Goal: Information Seeking & Learning: Learn about a topic

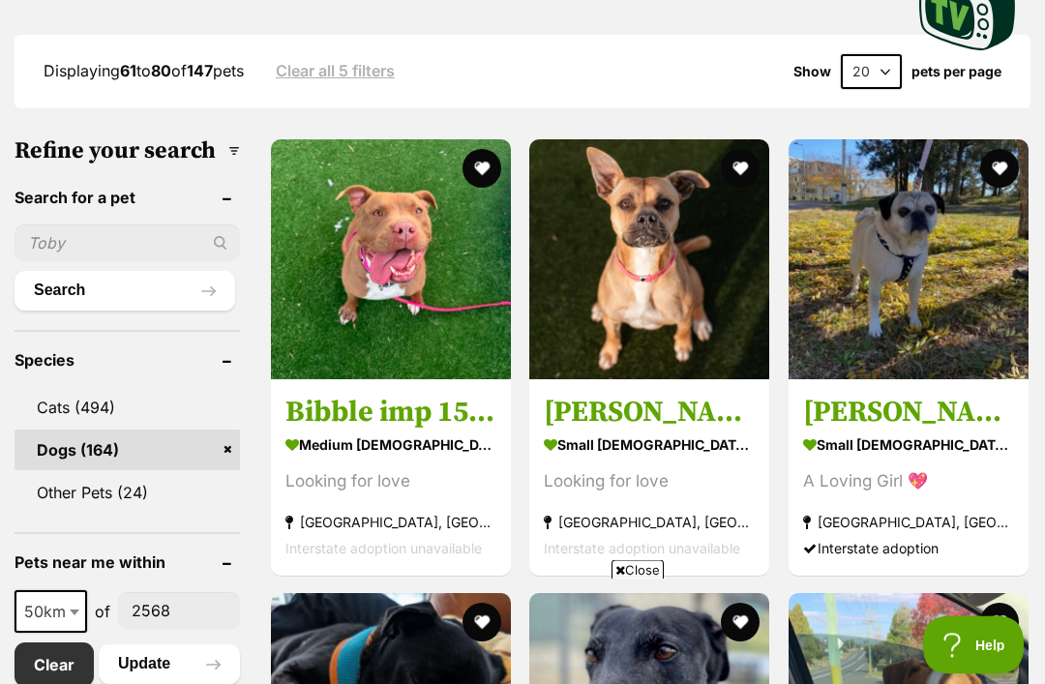
scroll to position [569, 0]
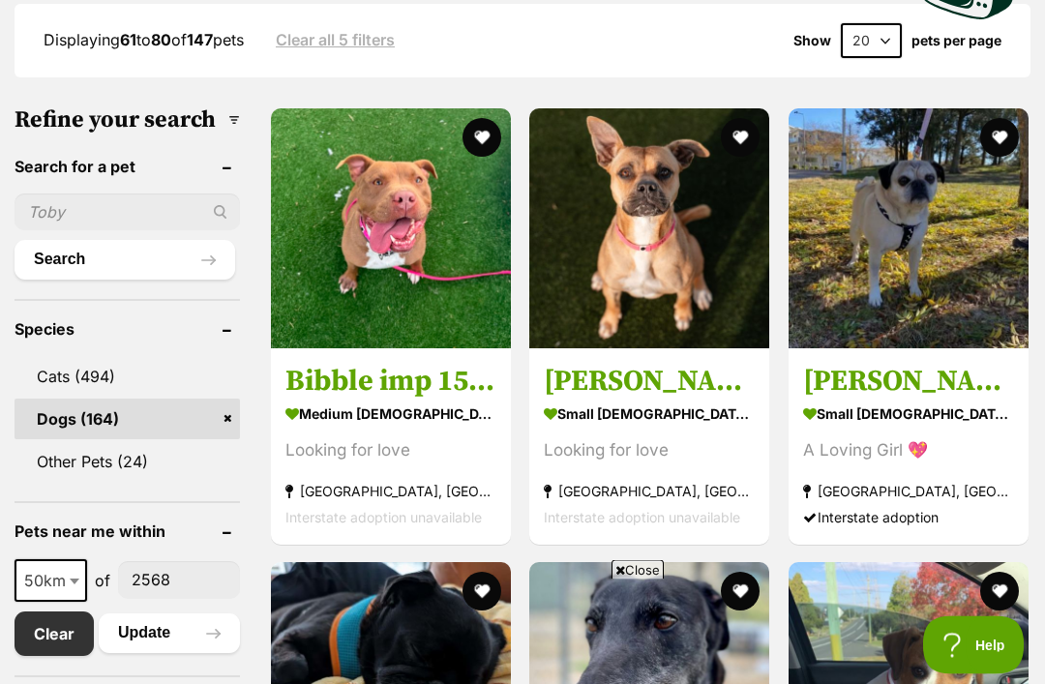
click at [68, 602] on span at bounding box center [76, 581] width 19 height 43
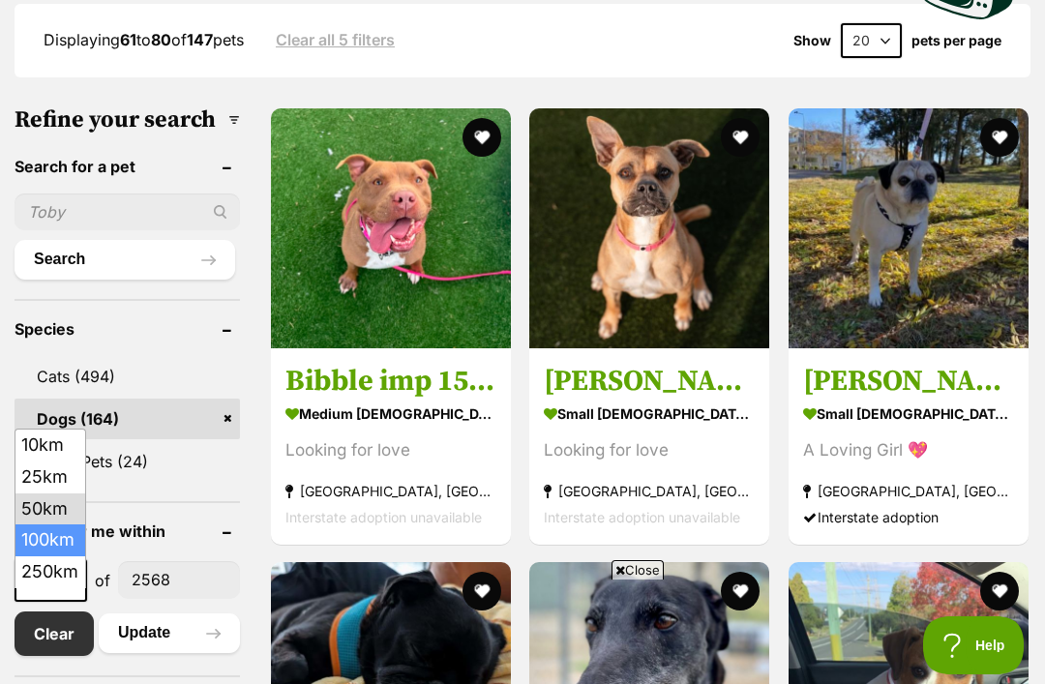
select select "100"
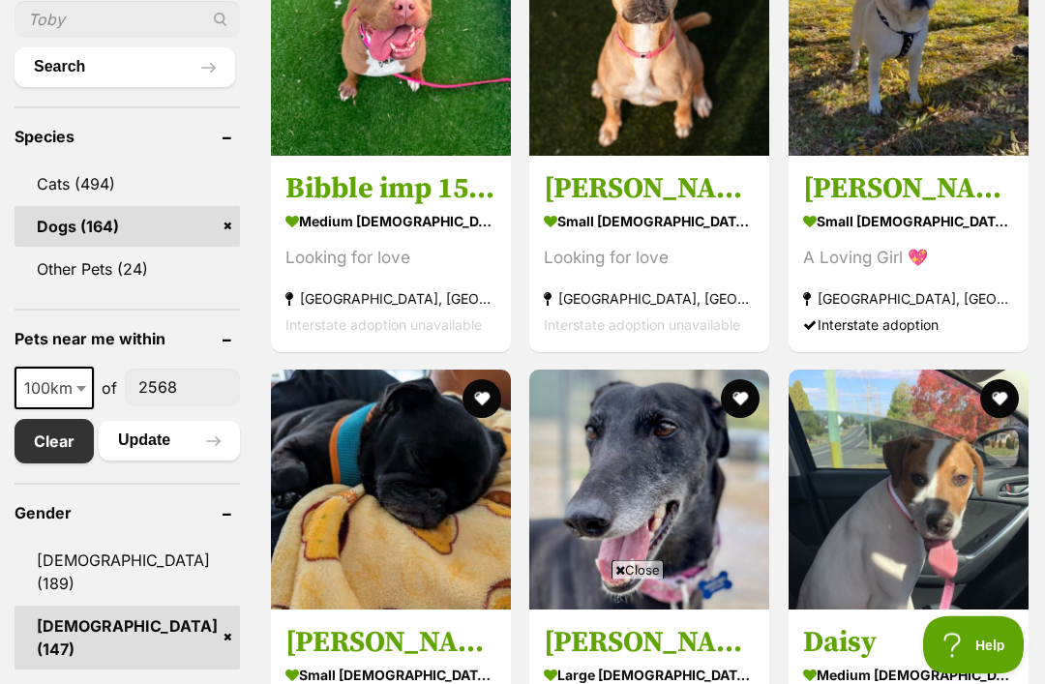
scroll to position [762, 0]
click at [147, 460] on button "Update" at bounding box center [169, 440] width 141 height 39
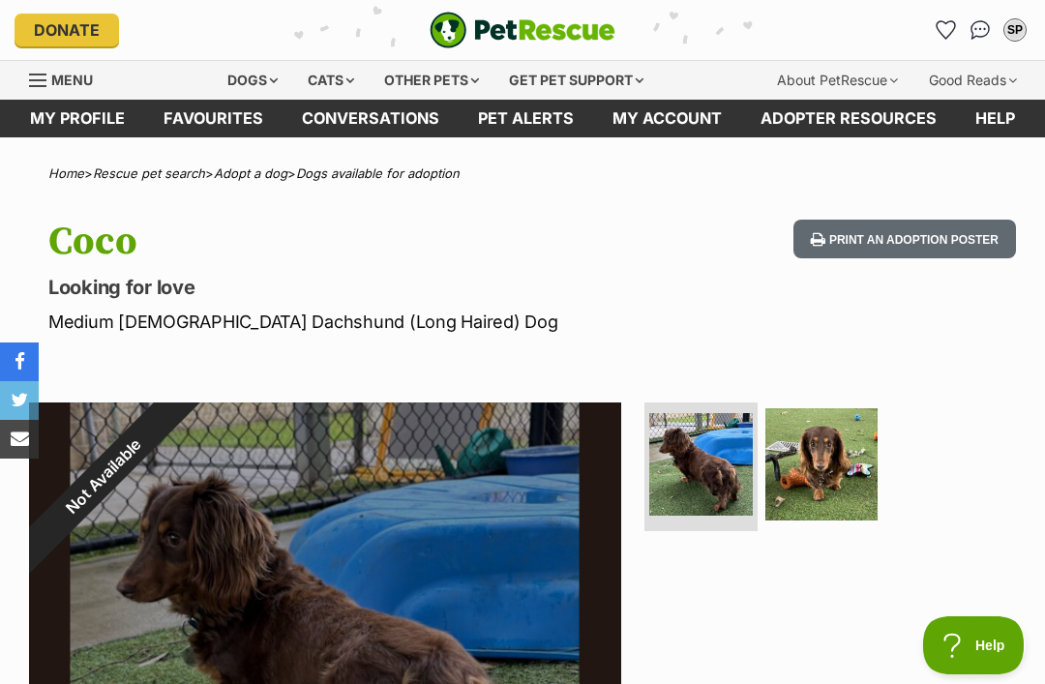
click at [935, 23] on link "Favourites" at bounding box center [945, 30] width 31 height 31
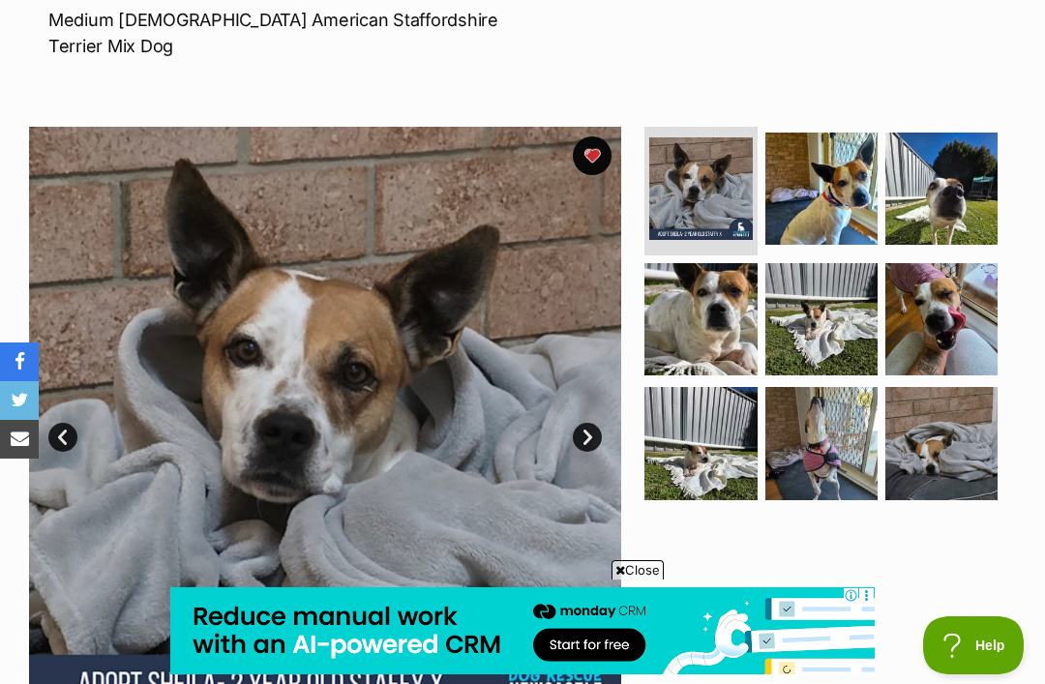
click at [700, 387] on img at bounding box center [700, 443] width 112 height 112
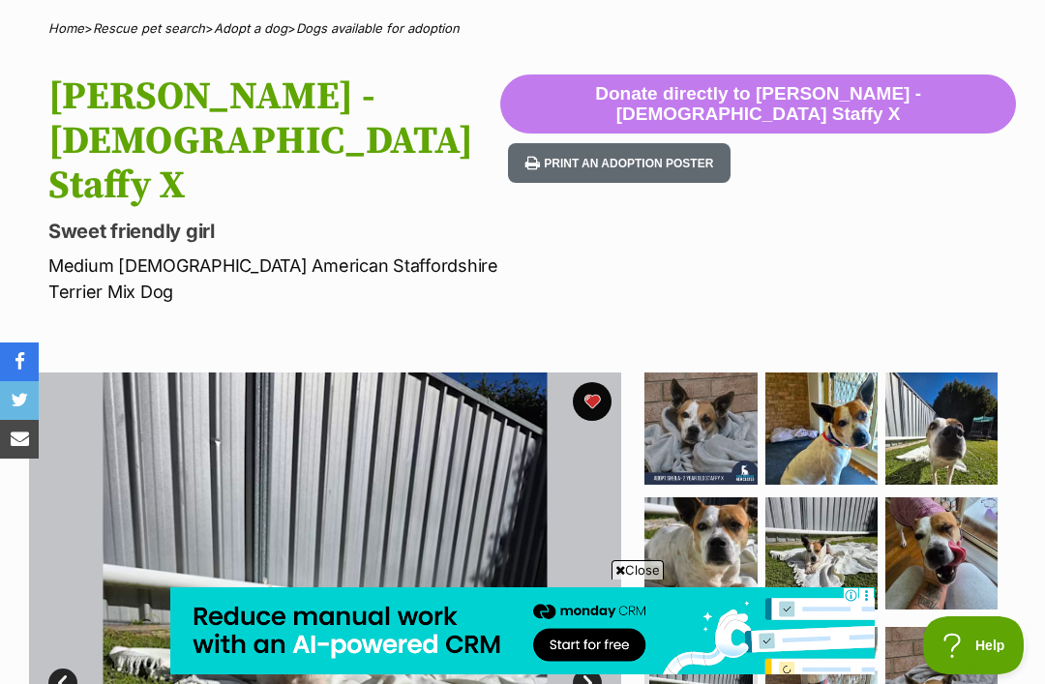
scroll to position [142, 0]
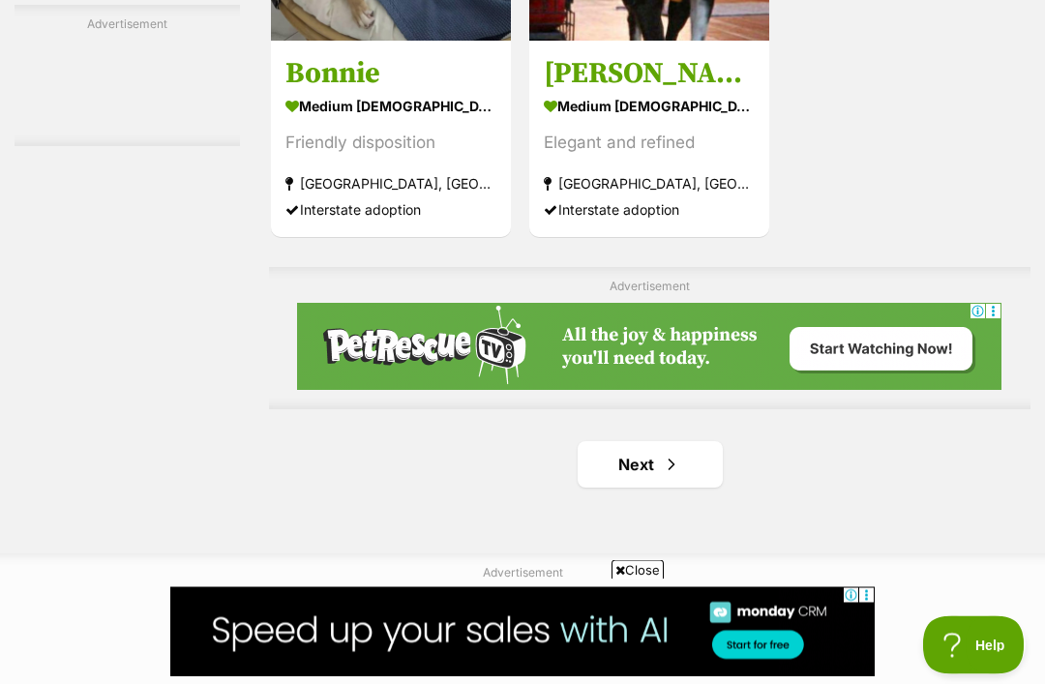
scroll to position [4003, 0]
click at [662, 466] on span "Next page" at bounding box center [671, 464] width 19 height 23
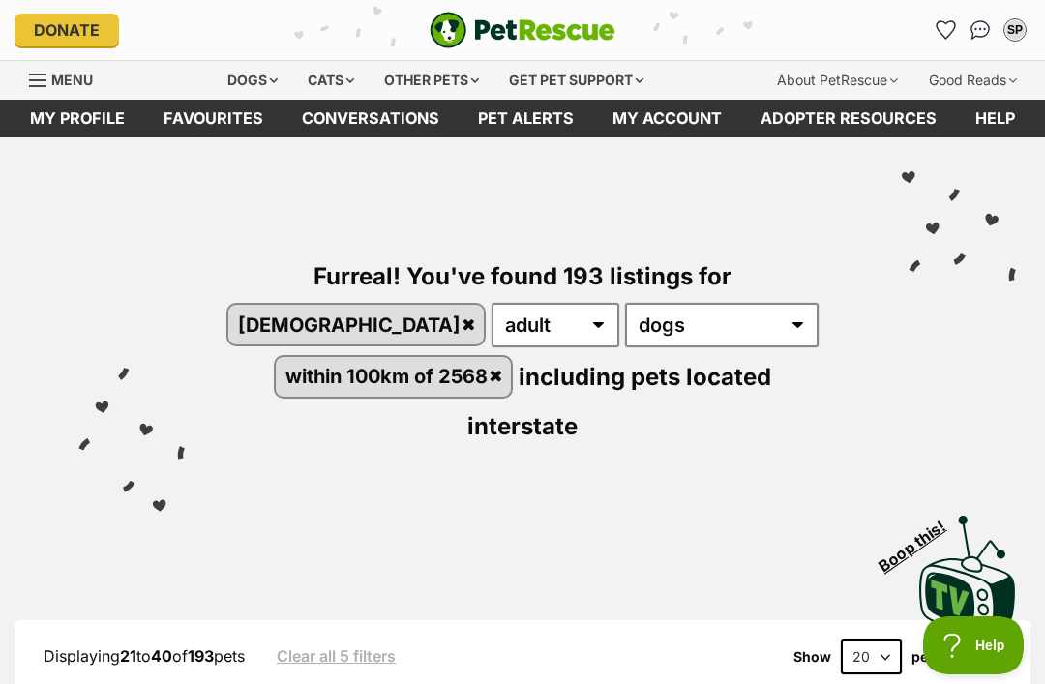
click at [981, 384] on div "Furreal! You've found 193 listings for female any age puppy adult senior any ty…" at bounding box center [522, 317] width 987 height 361
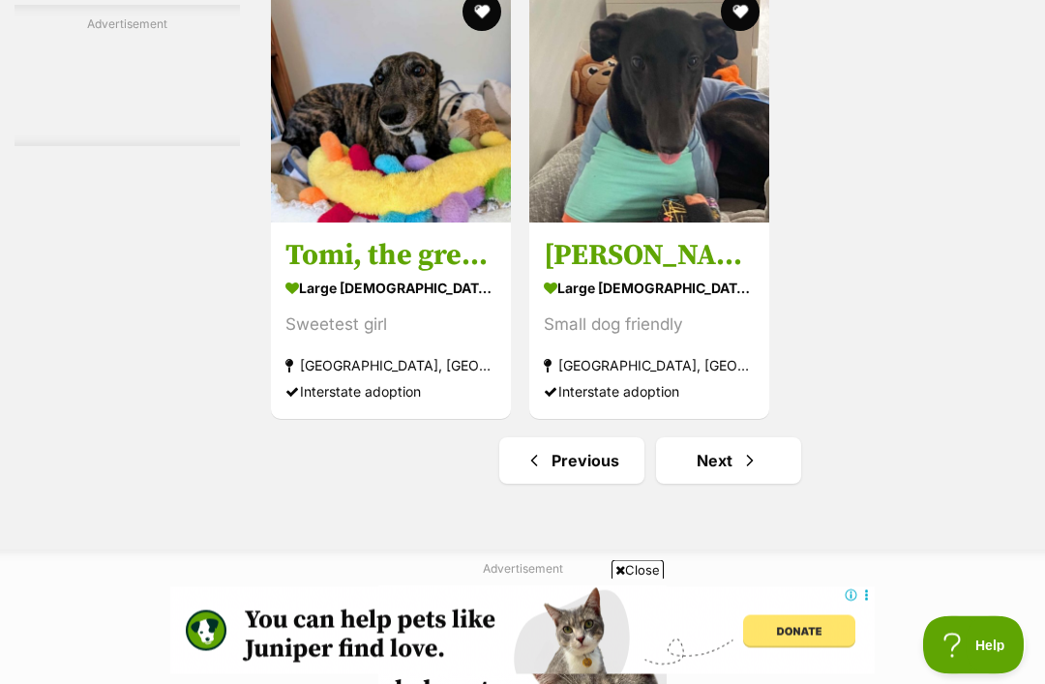
scroll to position [4007, 0]
click at [740, 472] on span "Next page" at bounding box center [749, 460] width 19 height 23
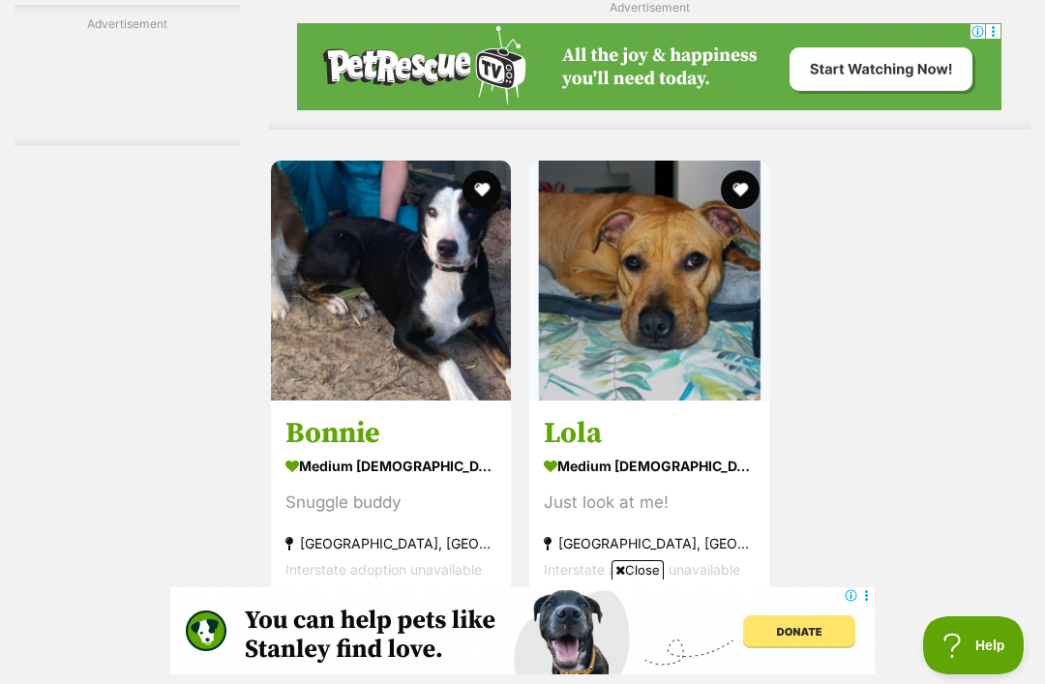
scroll to position [4071, 0]
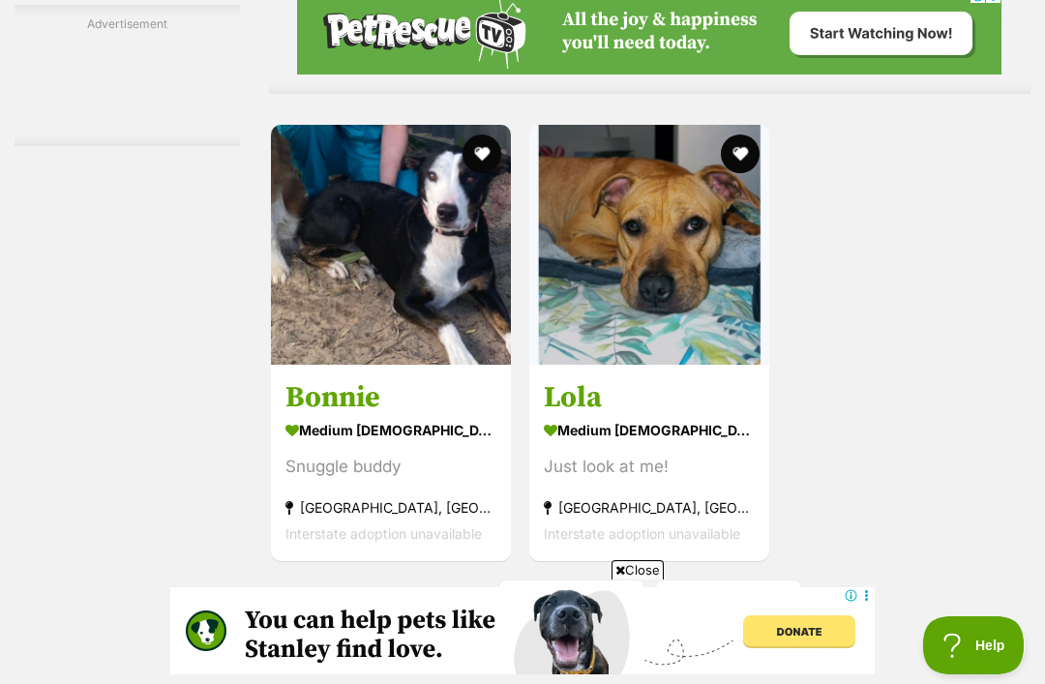
click at [754, 608] on link "Next" at bounding box center [728, 603] width 145 height 46
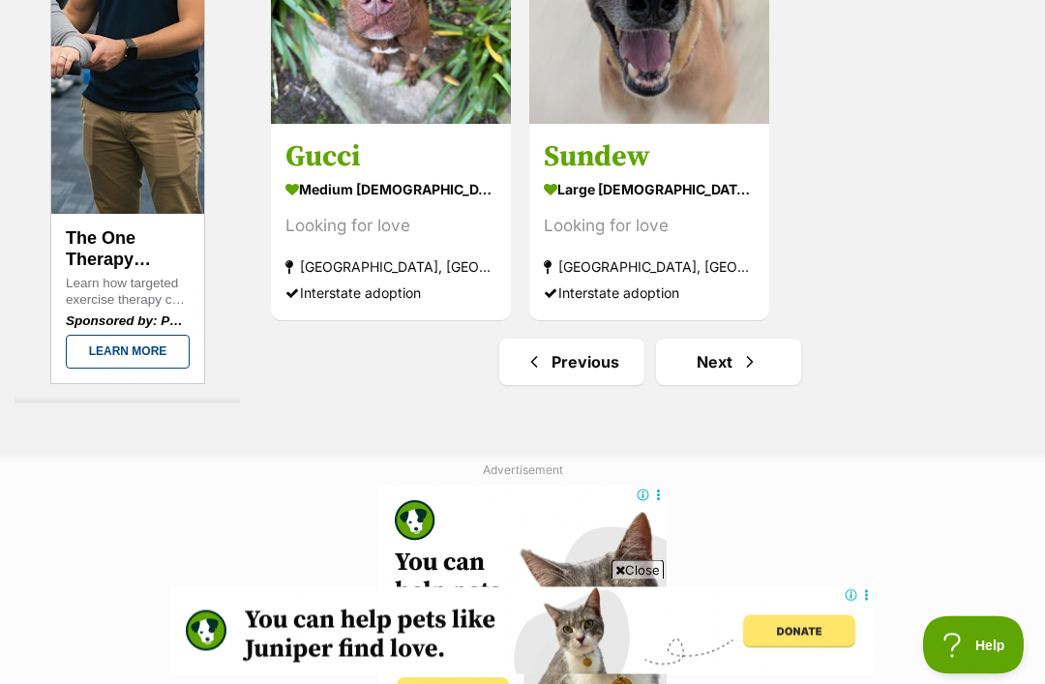
scroll to position [4133, 0]
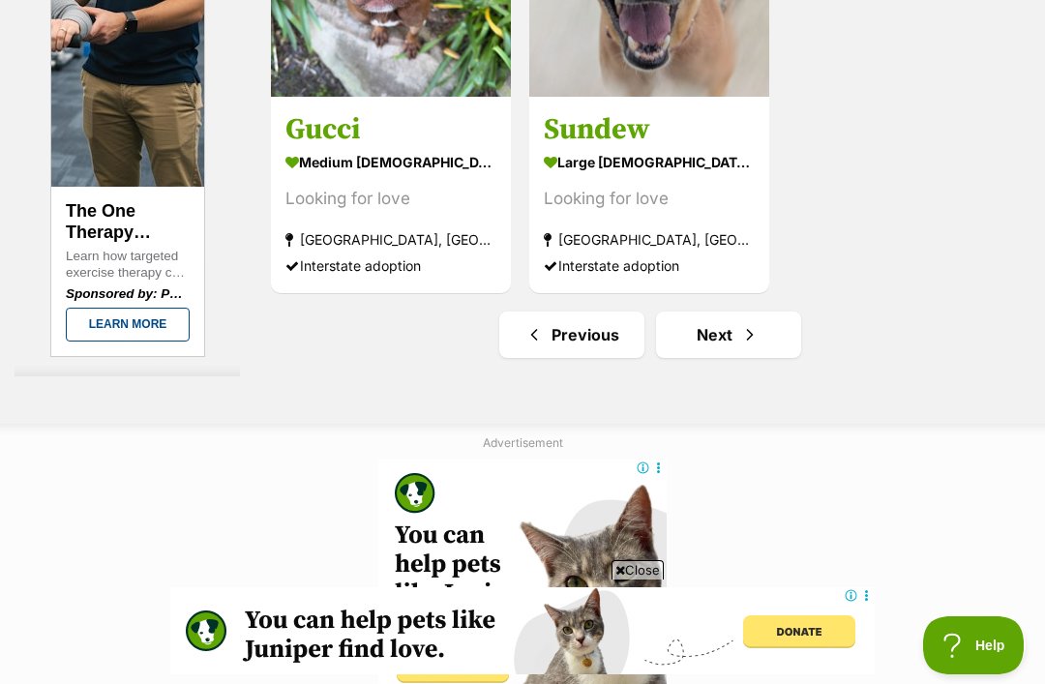
click at [740, 343] on span "Next page" at bounding box center [749, 334] width 19 height 23
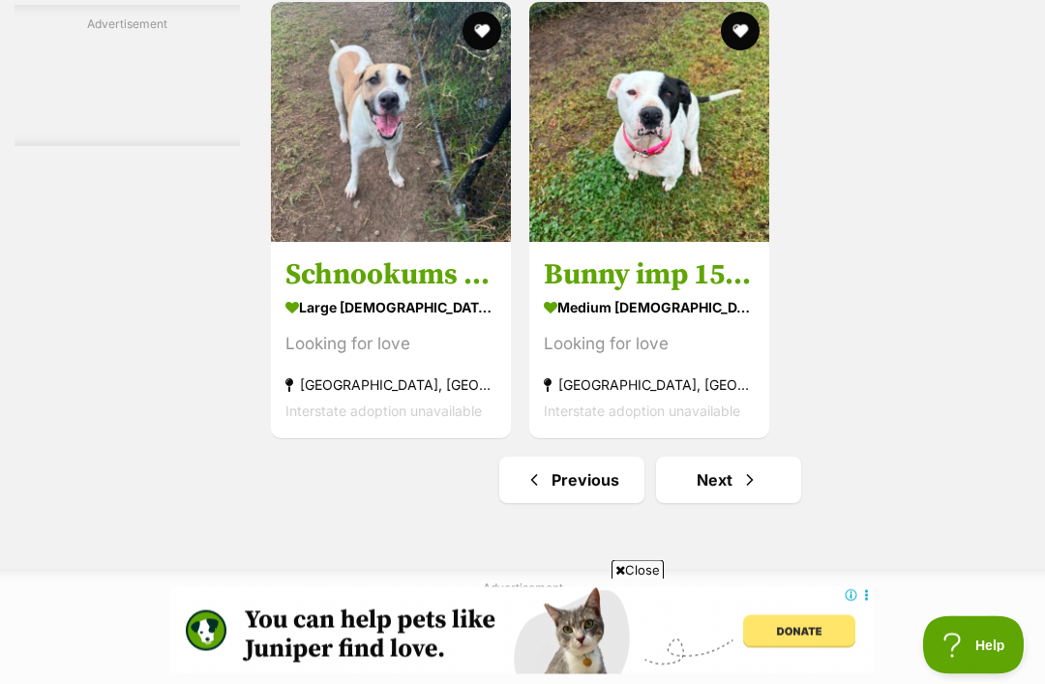
scroll to position [3988, 0]
click at [740, 490] on span "Next page" at bounding box center [749, 479] width 19 height 23
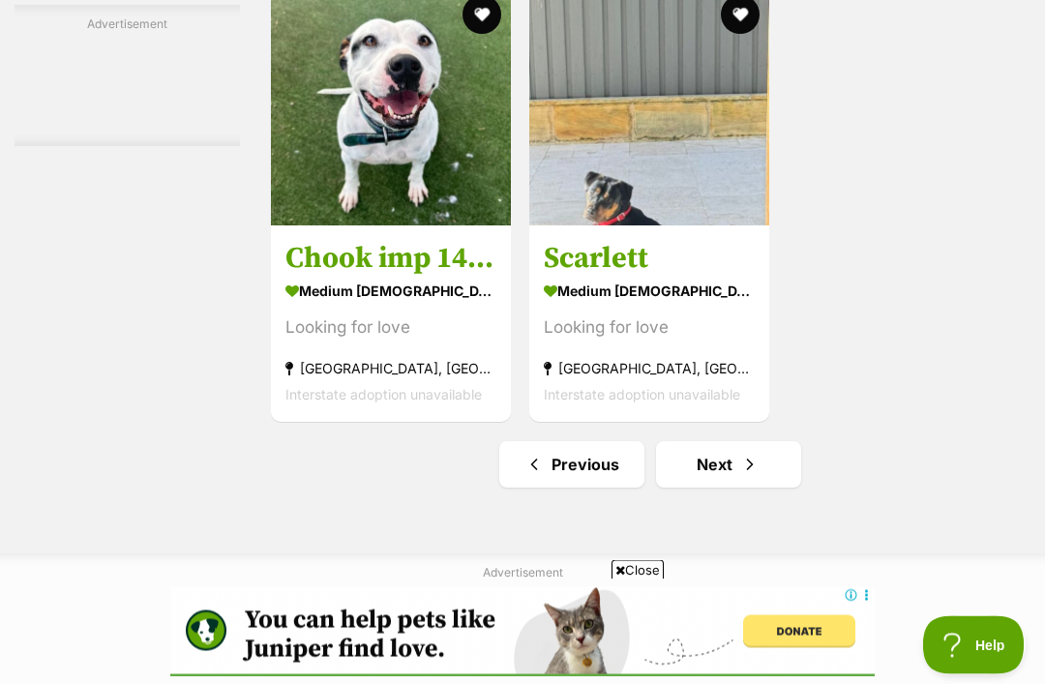
scroll to position [4210, 0]
click at [719, 478] on link "Next" at bounding box center [728, 464] width 145 height 46
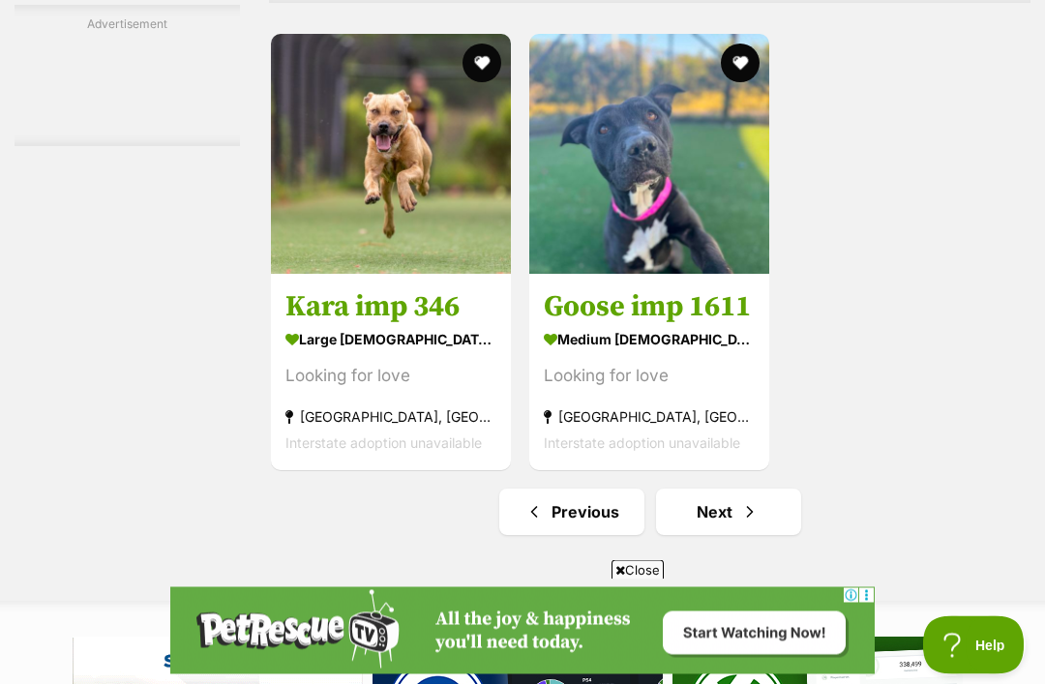
scroll to position [3956, 0]
click at [724, 522] on link "Next" at bounding box center [728, 512] width 145 height 46
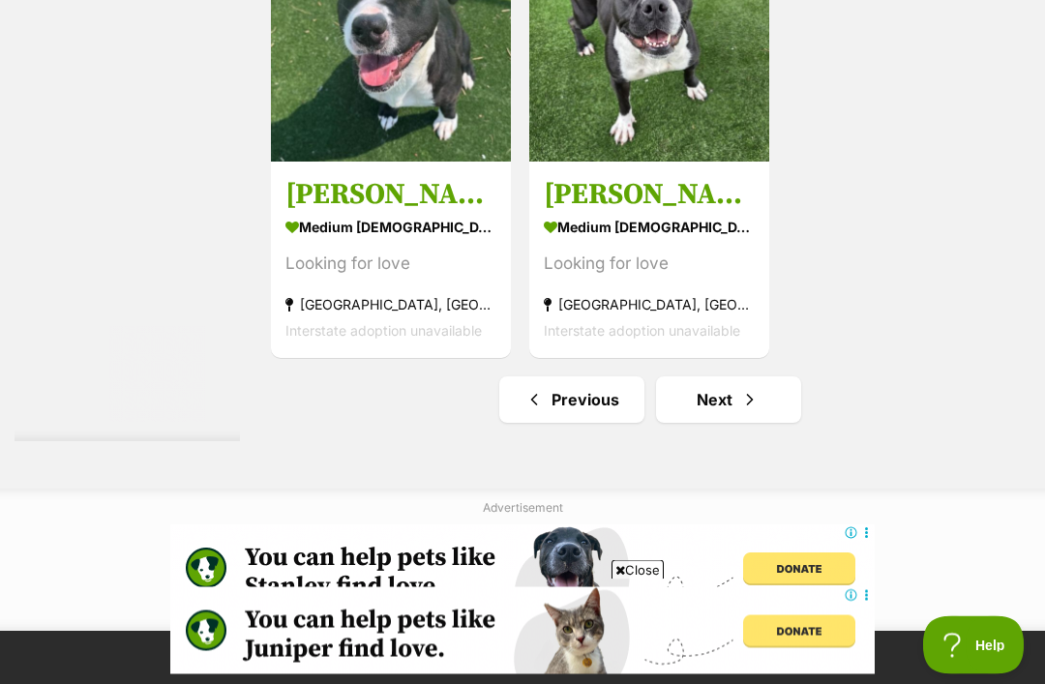
scroll to position [4068, 0]
click at [722, 407] on link "Next" at bounding box center [728, 399] width 145 height 46
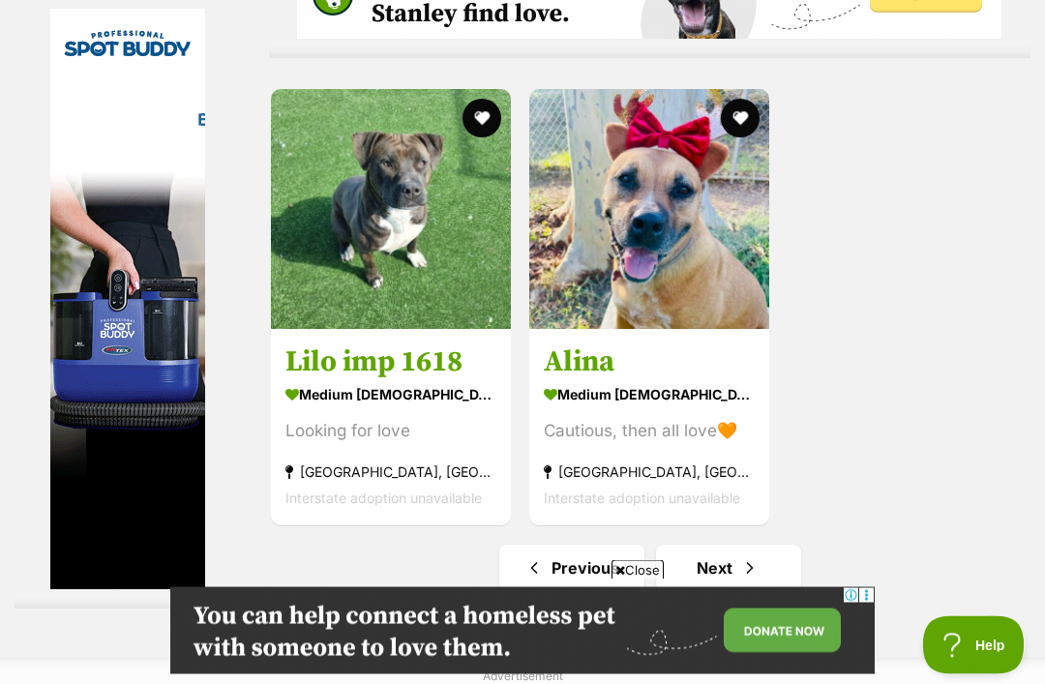
scroll to position [4108, 0]
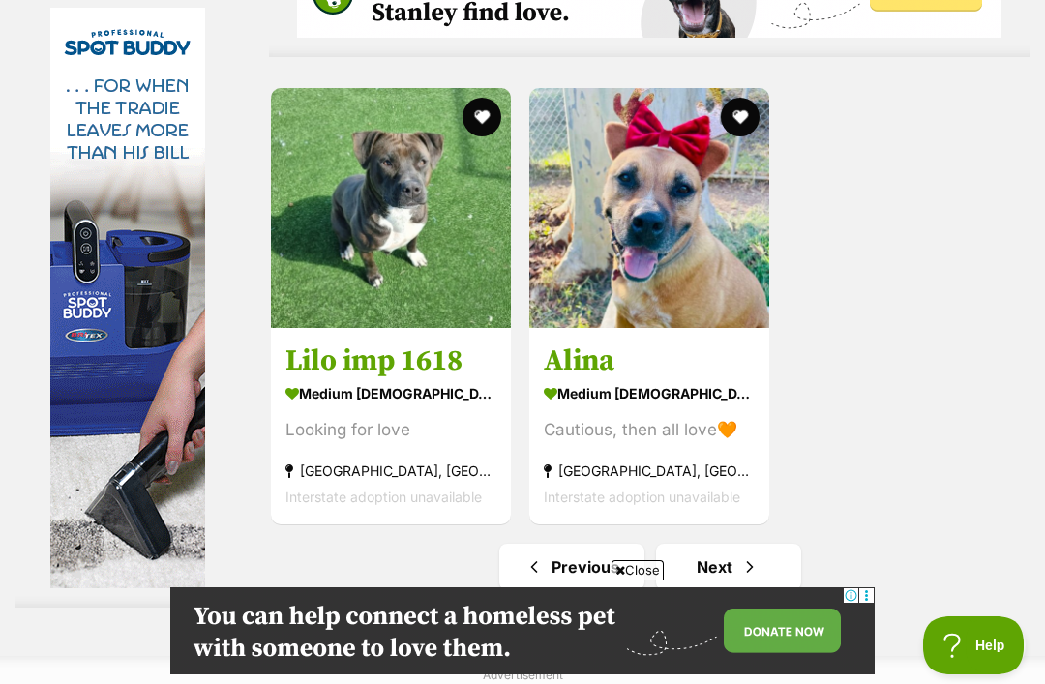
click at [740, 571] on span "Next page" at bounding box center [749, 566] width 19 height 23
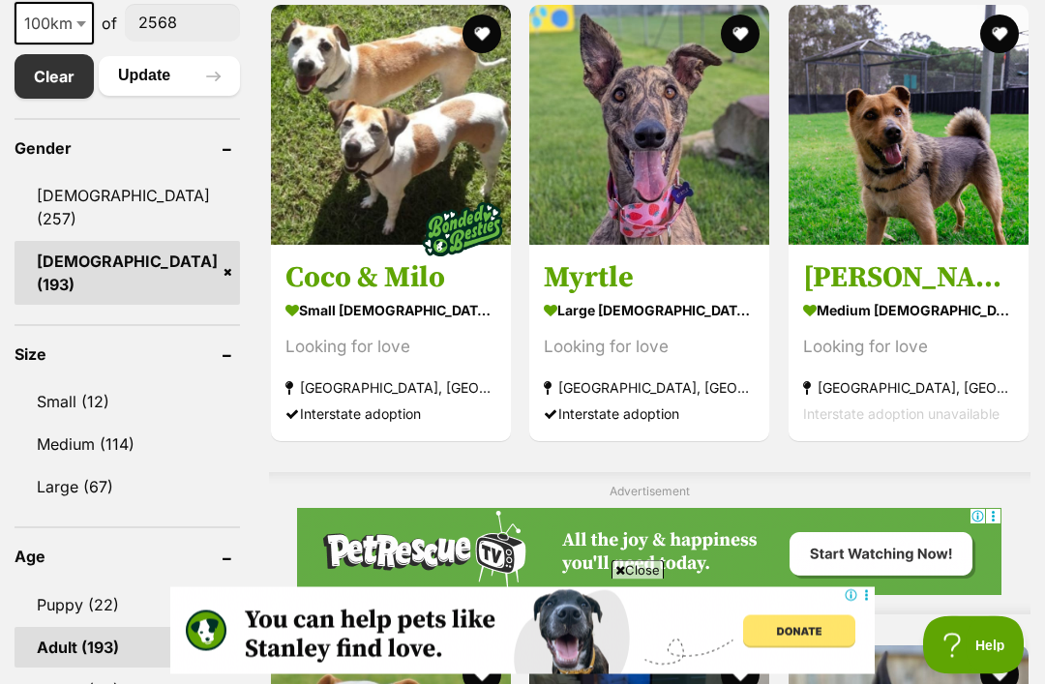
scroll to position [1173, 0]
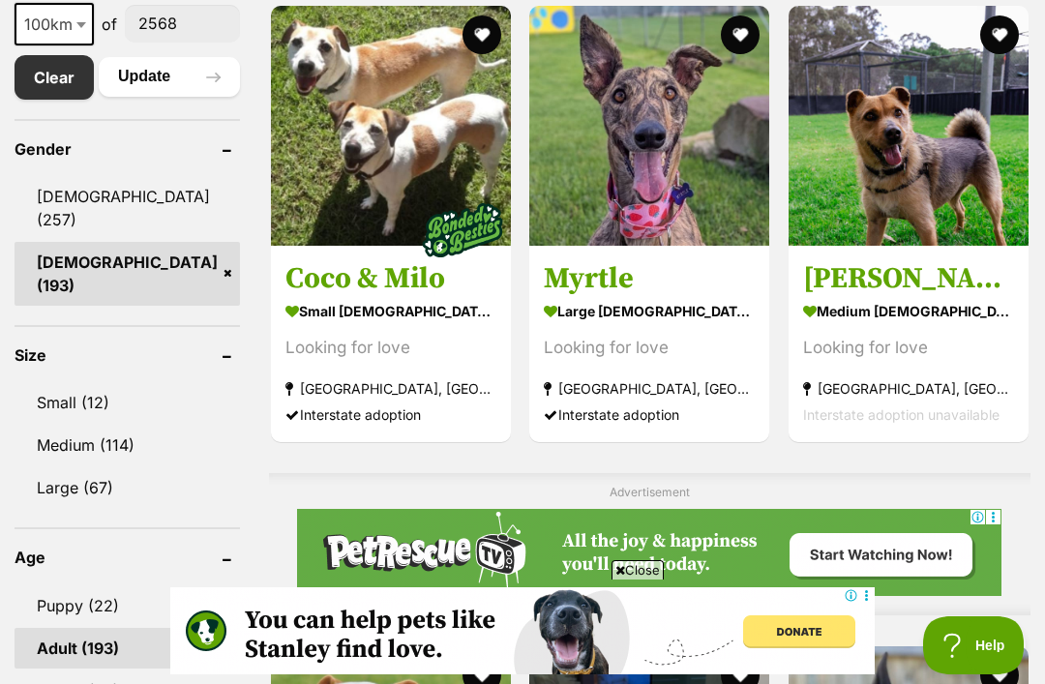
click at [89, 382] on link "Small (12)" at bounding box center [127, 402] width 225 height 41
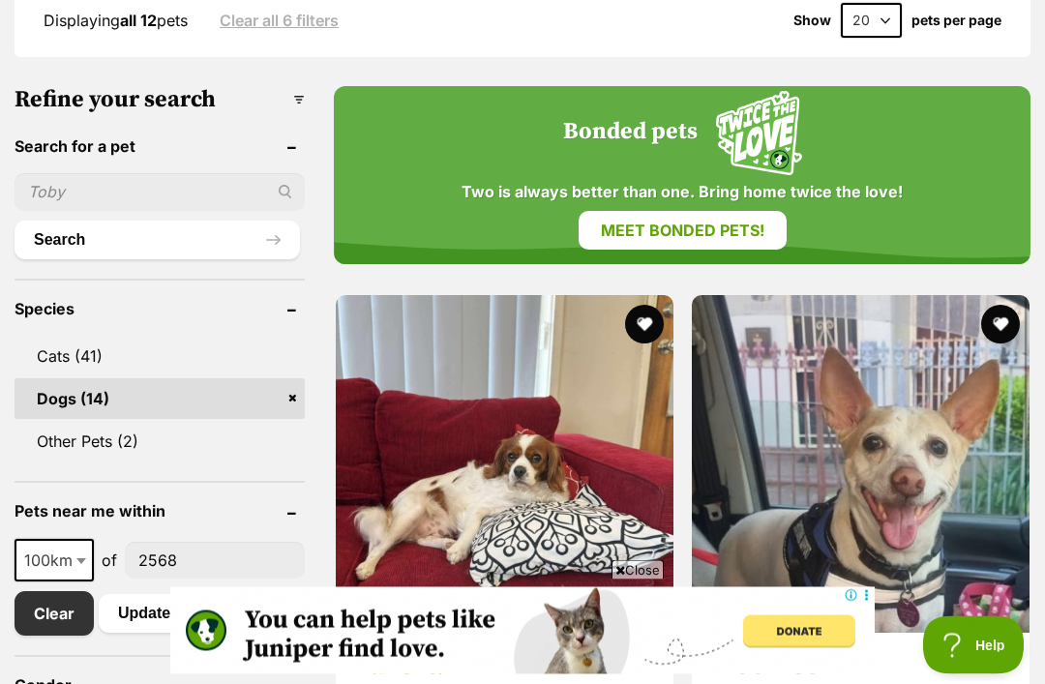
scroll to position [642, 0]
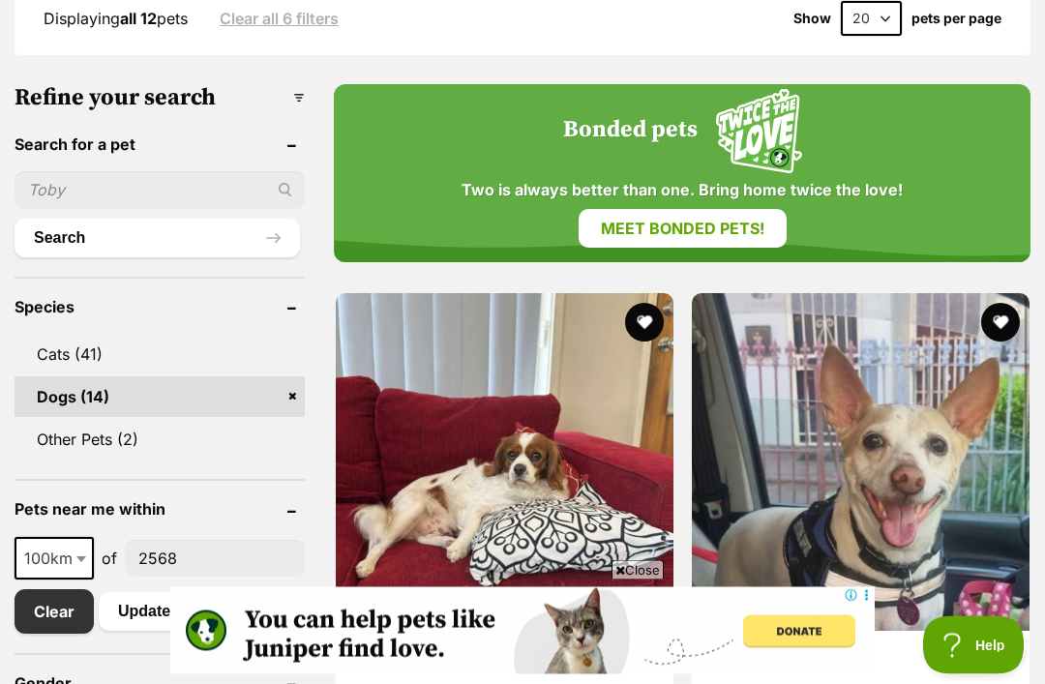
click at [72, 546] on span "100km" at bounding box center [53, 559] width 75 height 27
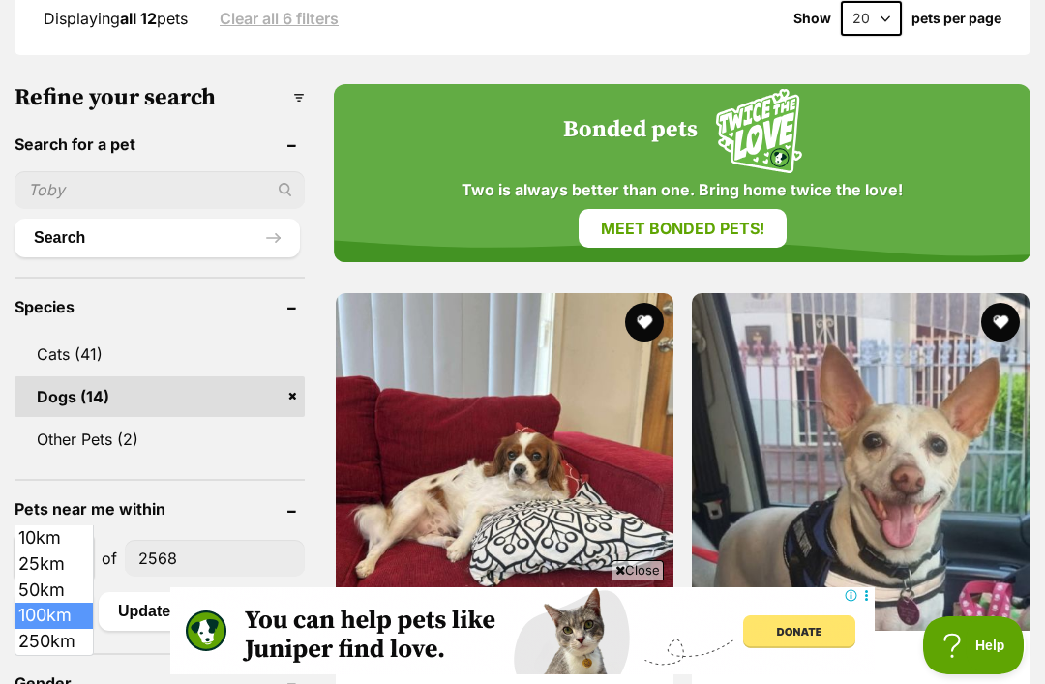
select select "250"
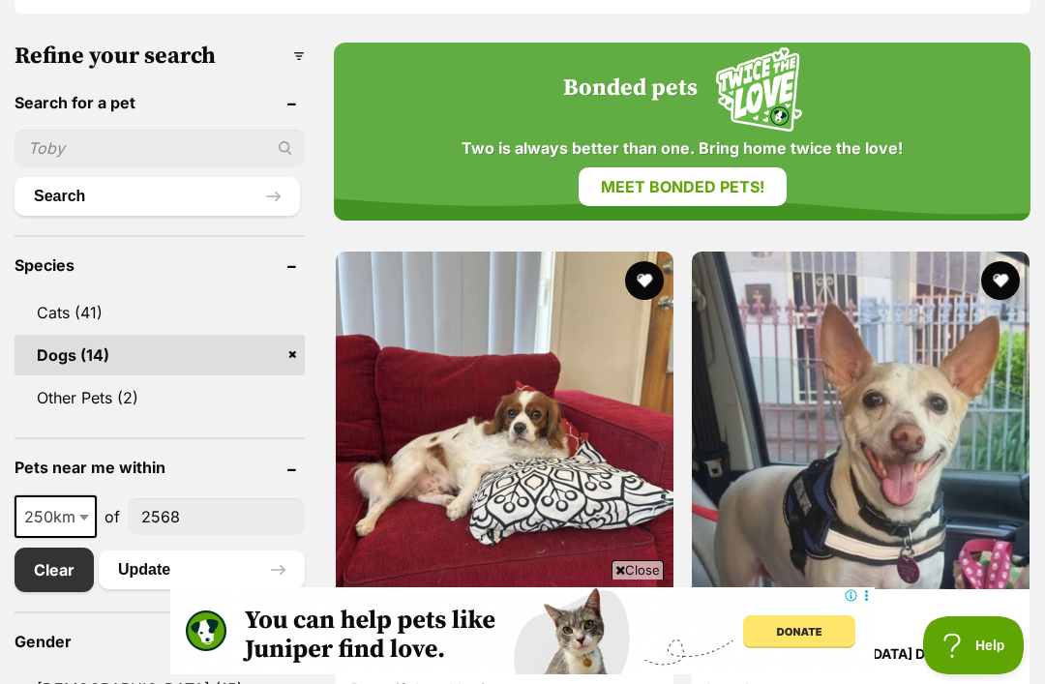
scroll to position [701, 0]
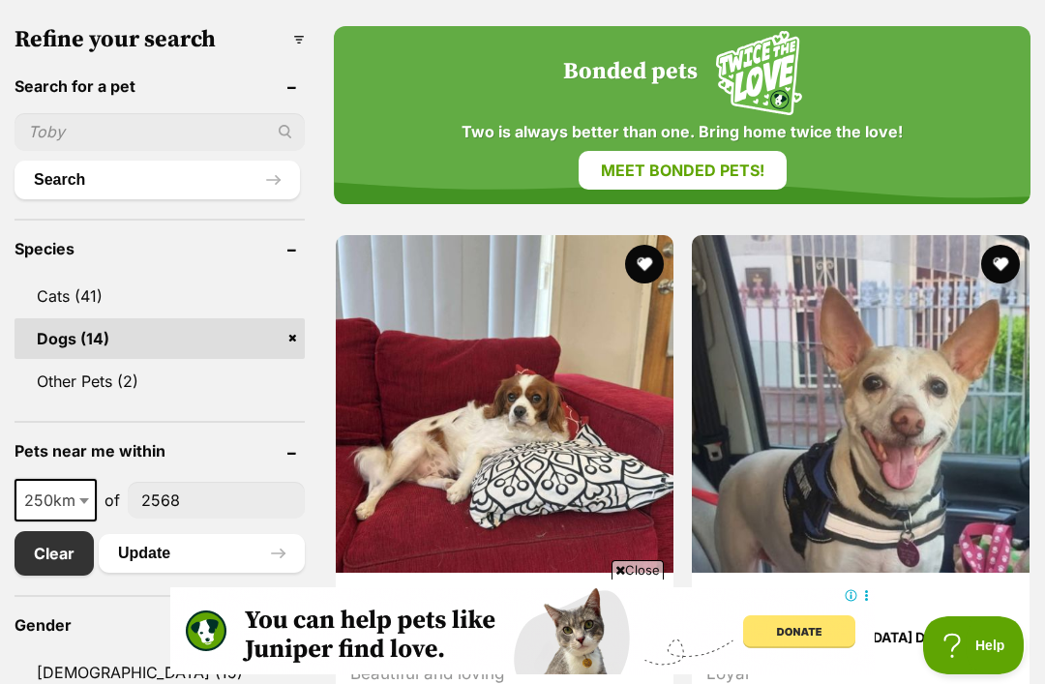
click at [171, 534] on button "Update" at bounding box center [202, 553] width 206 height 39
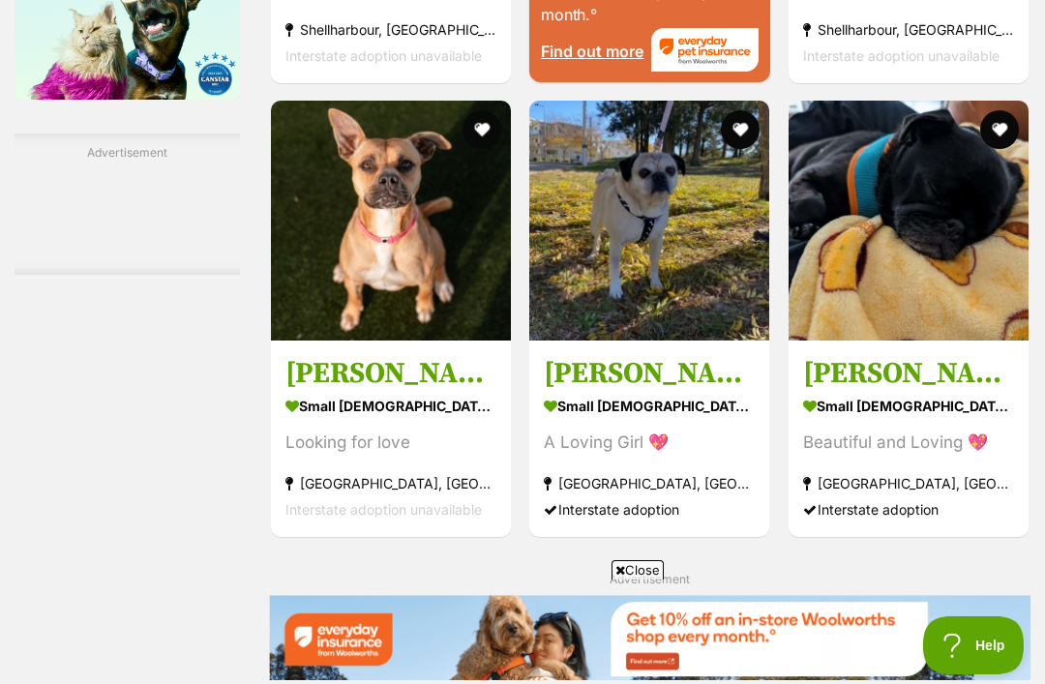
click at [346, 254] on img at bounding box center [391, 221] width 240 height 240
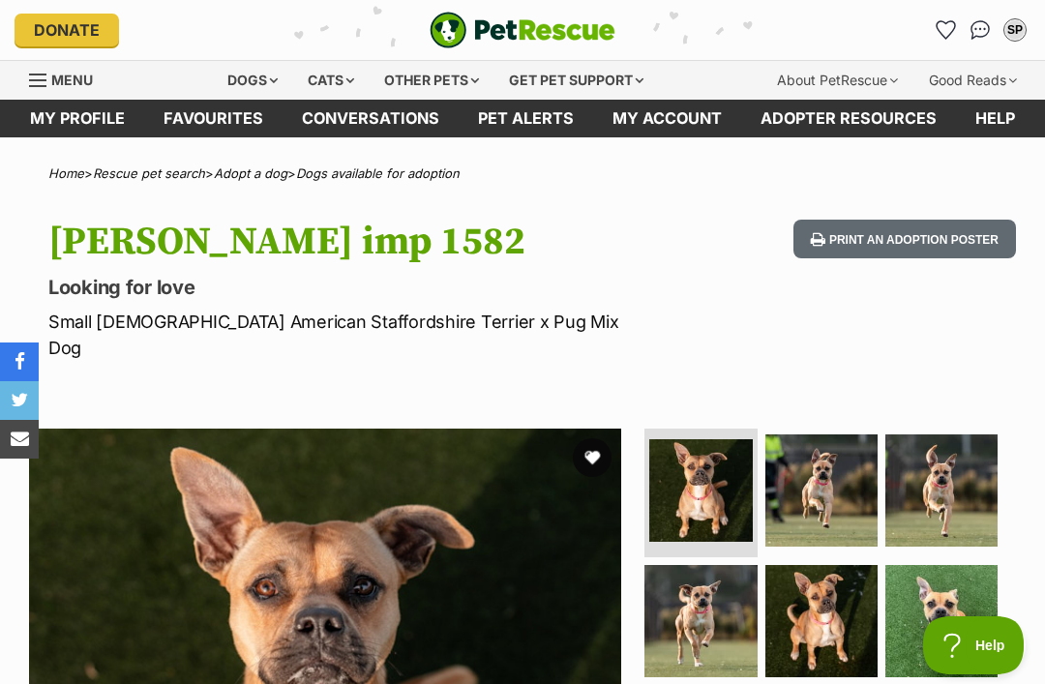
click at [953, 454] on img at bounding box center [941, 490] width 112 height 112
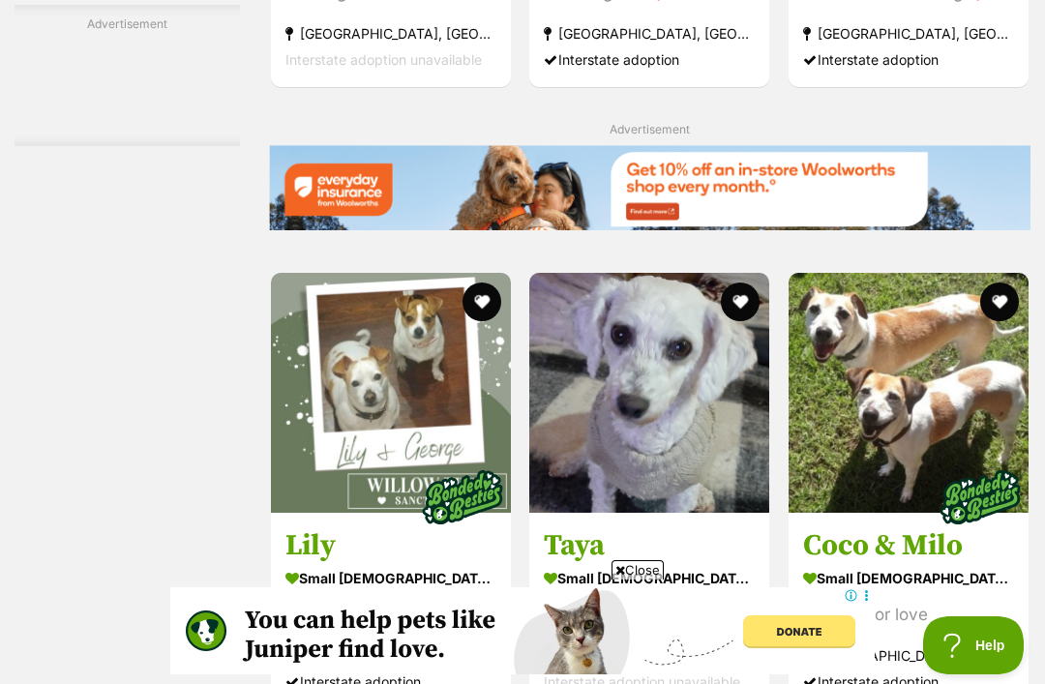
scroll to position [3290, 0]
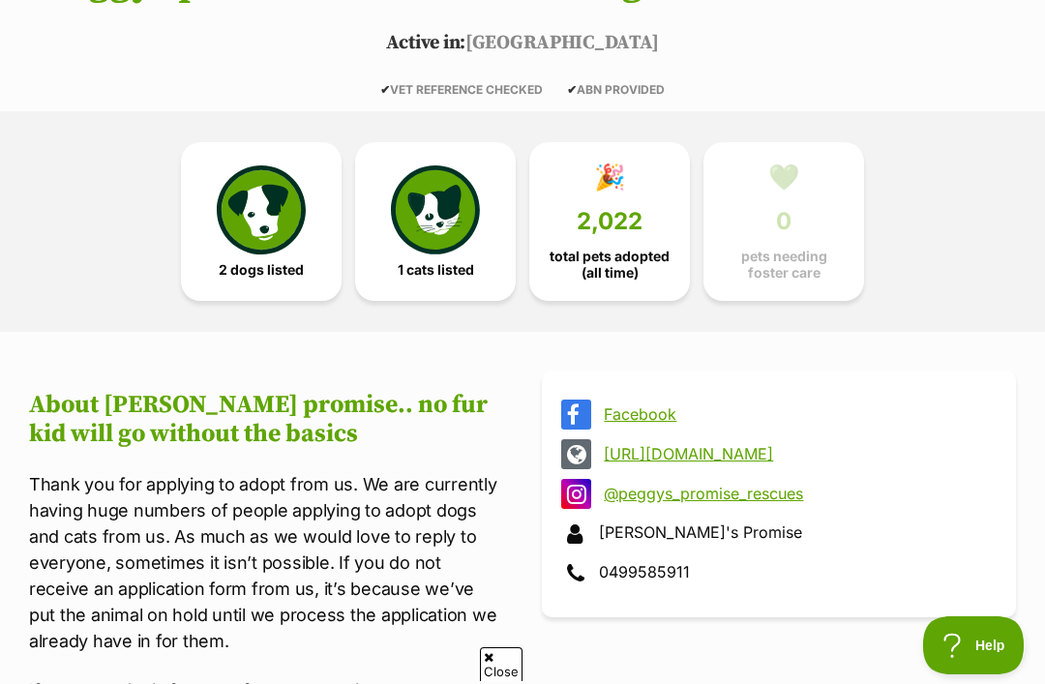
click at [273, 230] on img at bounding box center [261, 209] width 89 height 89
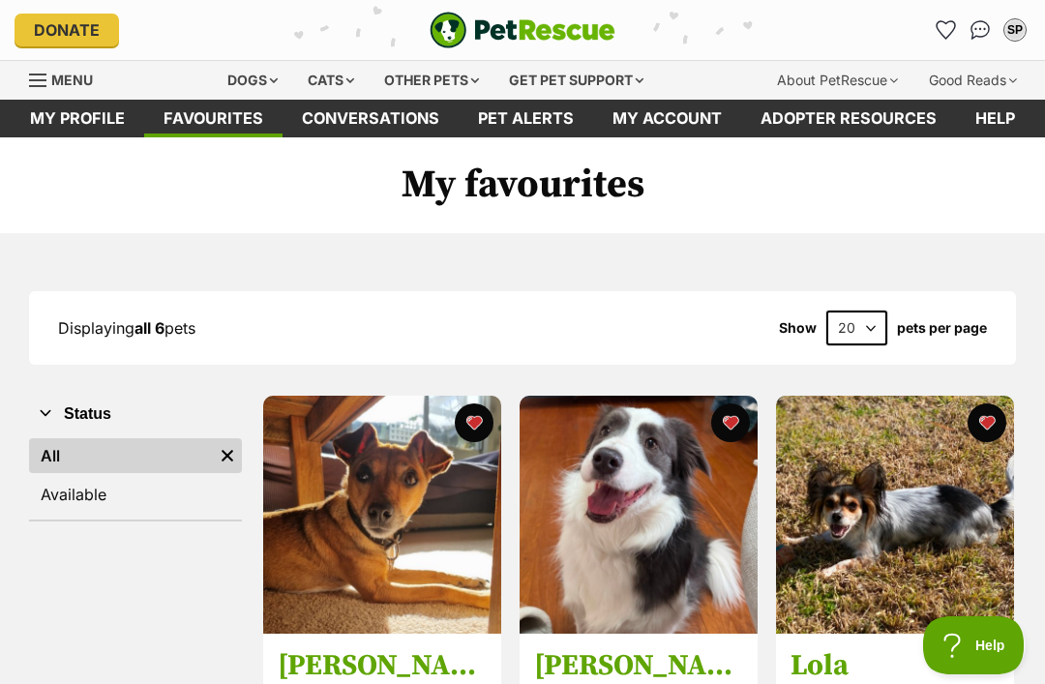
click at [252, 82] on div "Dogs" at bounding box center [252, 80] width 77 height 39
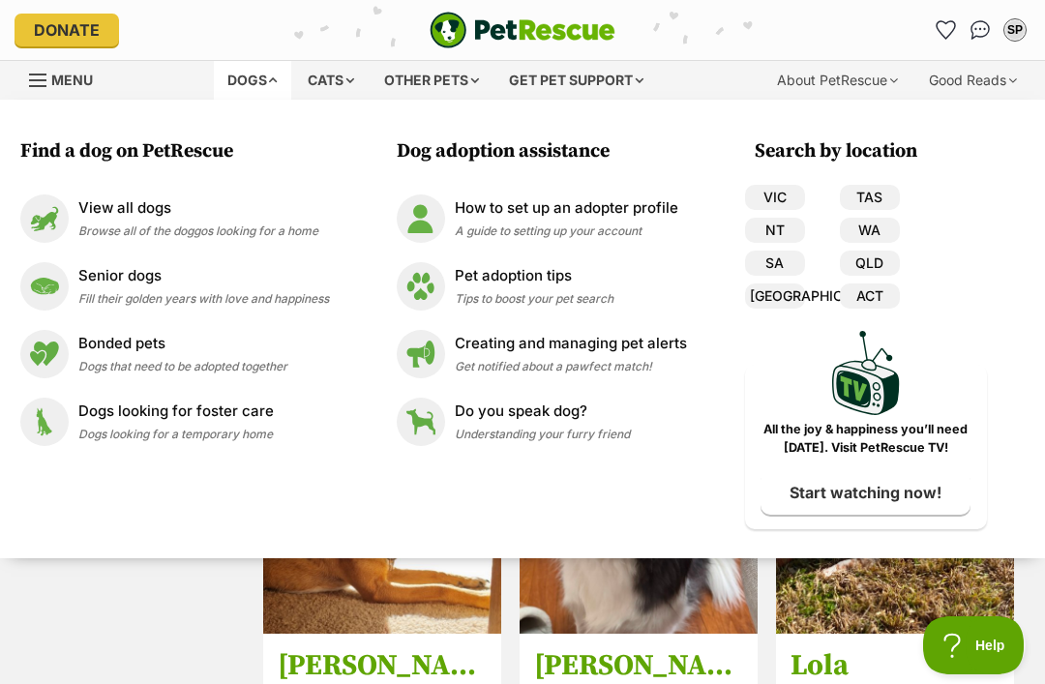
click at [146, 203] on p "View all dogs" at bounding box center [198, 208] width 240 height 22
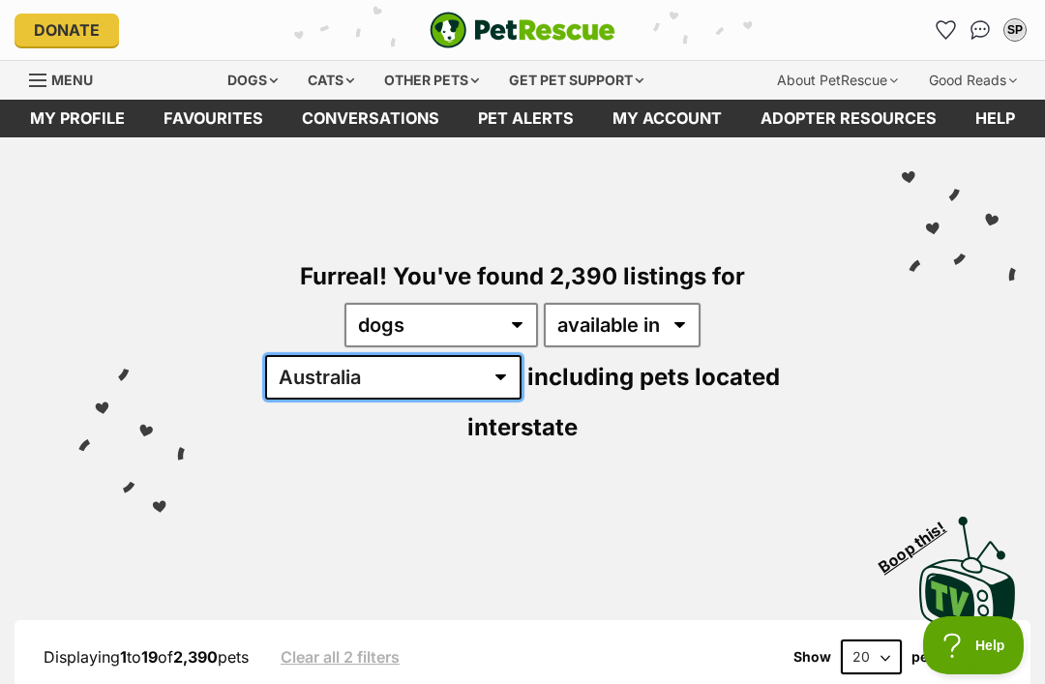
click at [521, 355] on select "Australia ACT NSW NT QLD SA TAS VIC WA" at bounding box center [393, 377] width 256 height 45
select select "ACT"
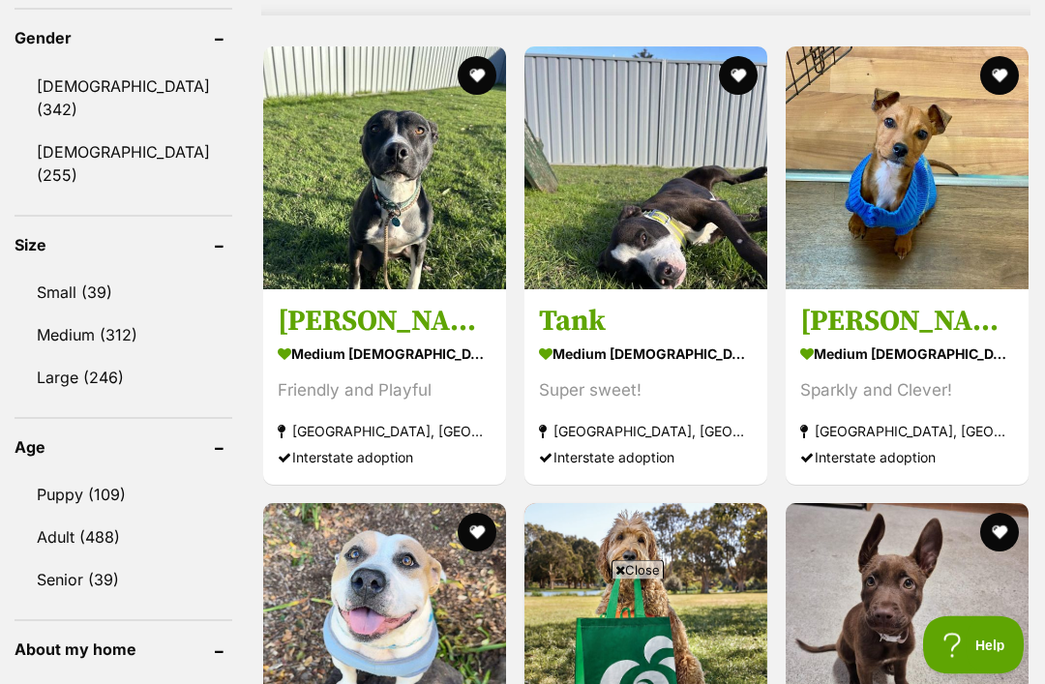
scroll to position [1780, 0]
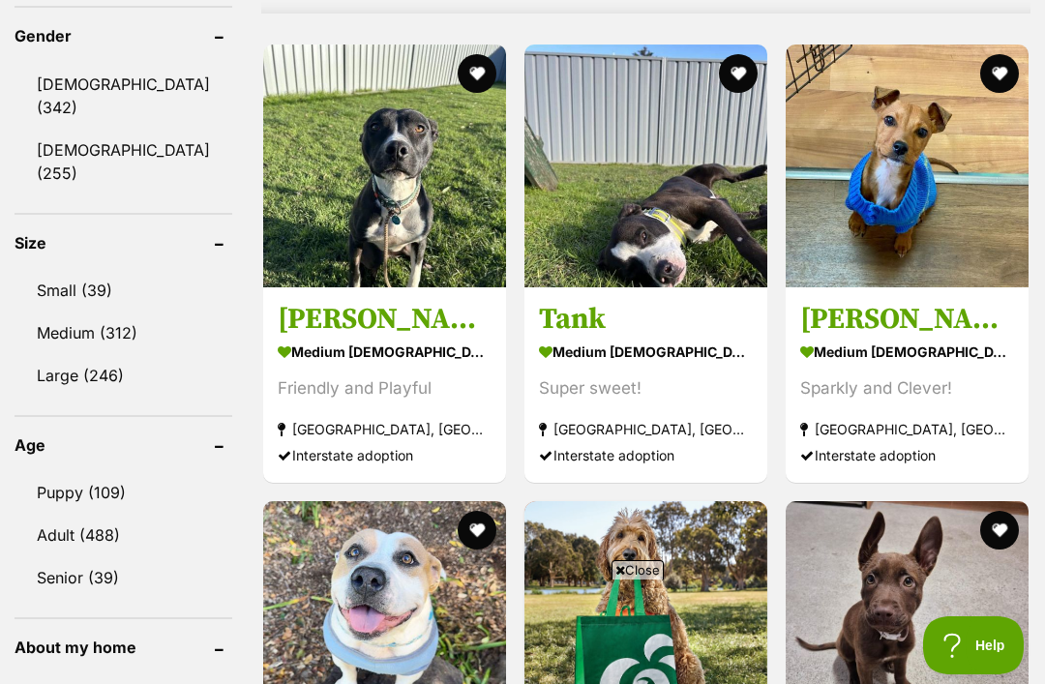
click at [81, 270] on link "Small (39)" at bounding box center [124, 290] width 218 height 41
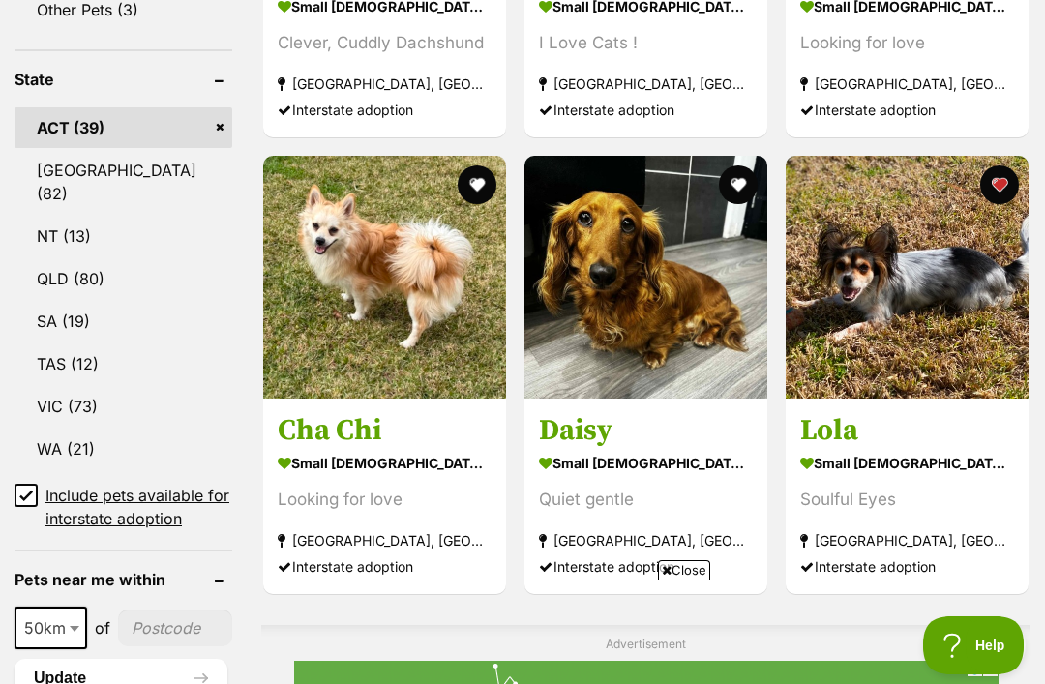
click at [330, 322] on img at bounding box center [384, 277] width 243 height 243
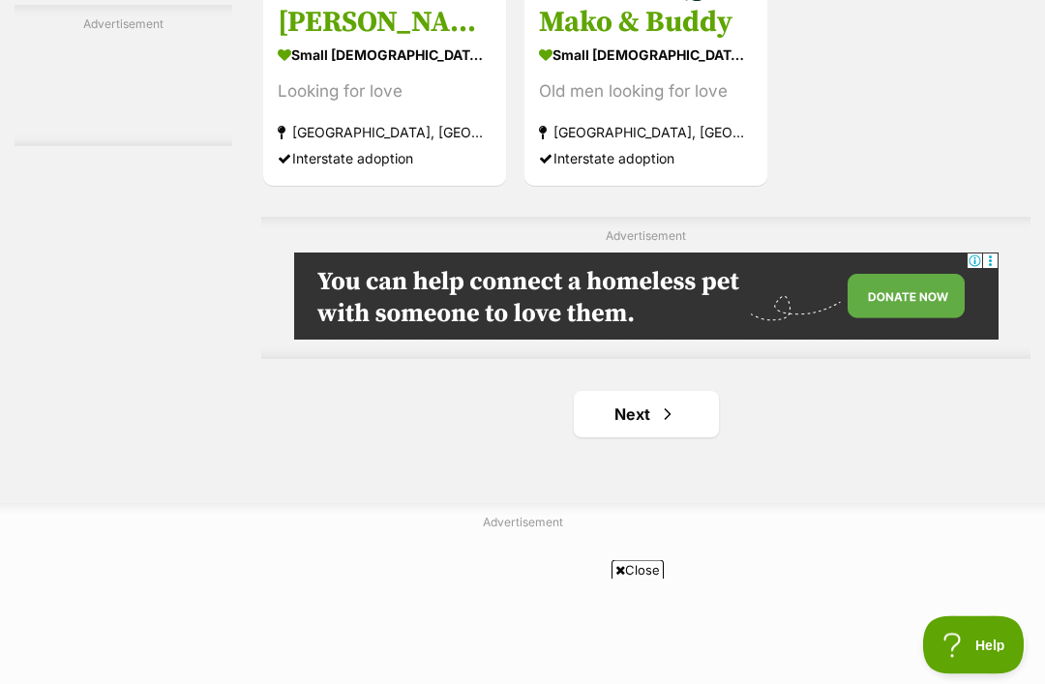
scroll to position [4097, 0]
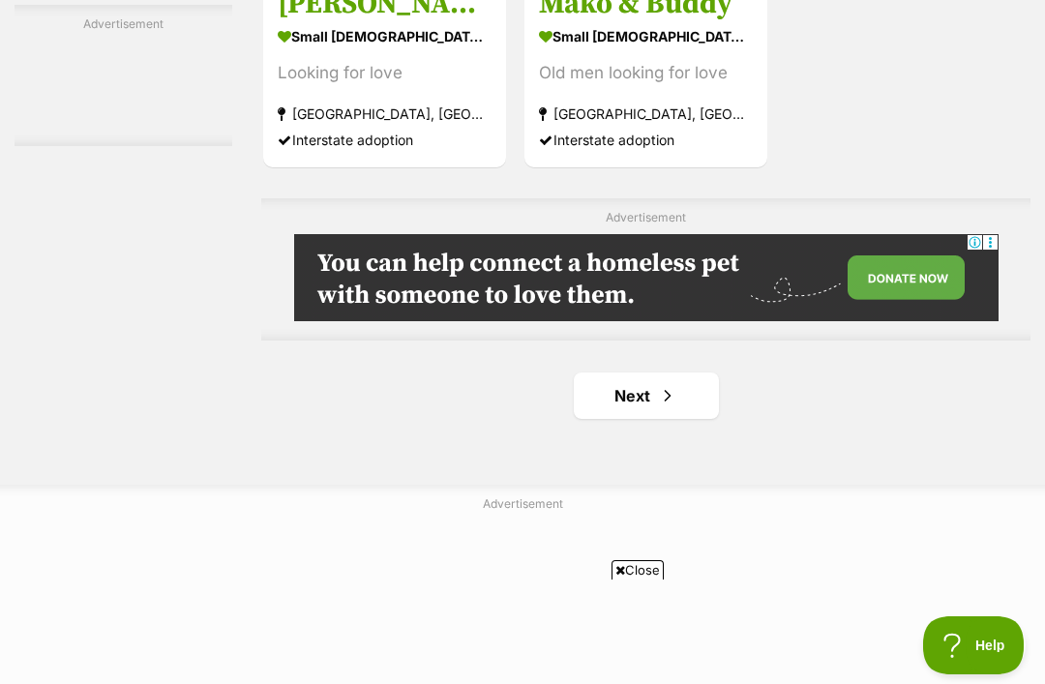
click at [620, 419] on link "Next" at bounding box center [646, 395] width 145 height 46
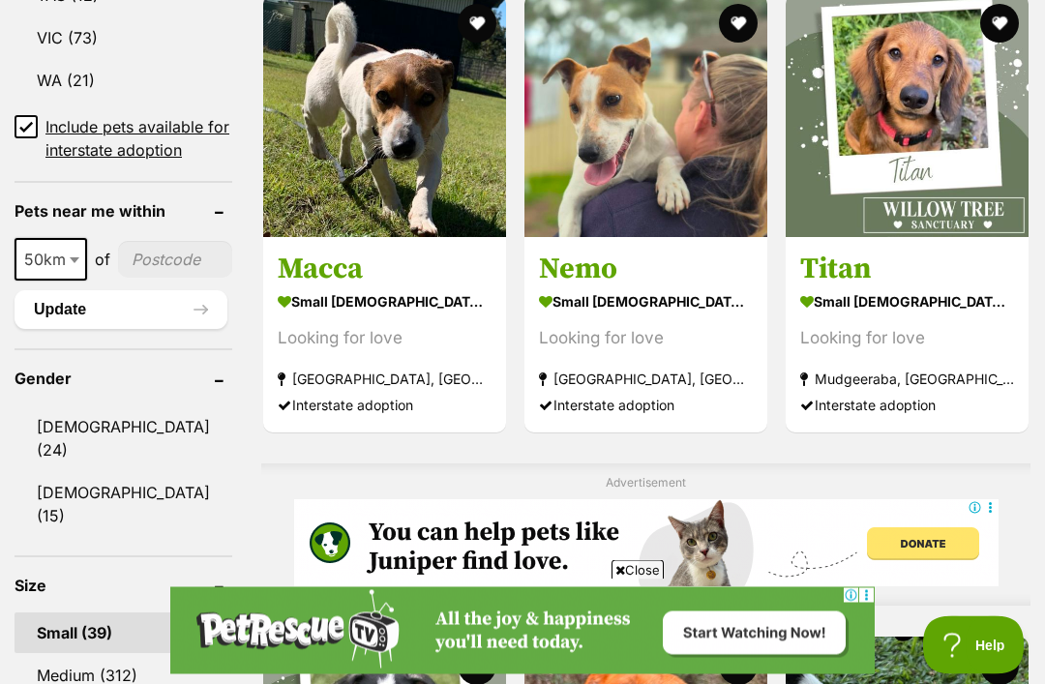
scroll to position [1399, 0]
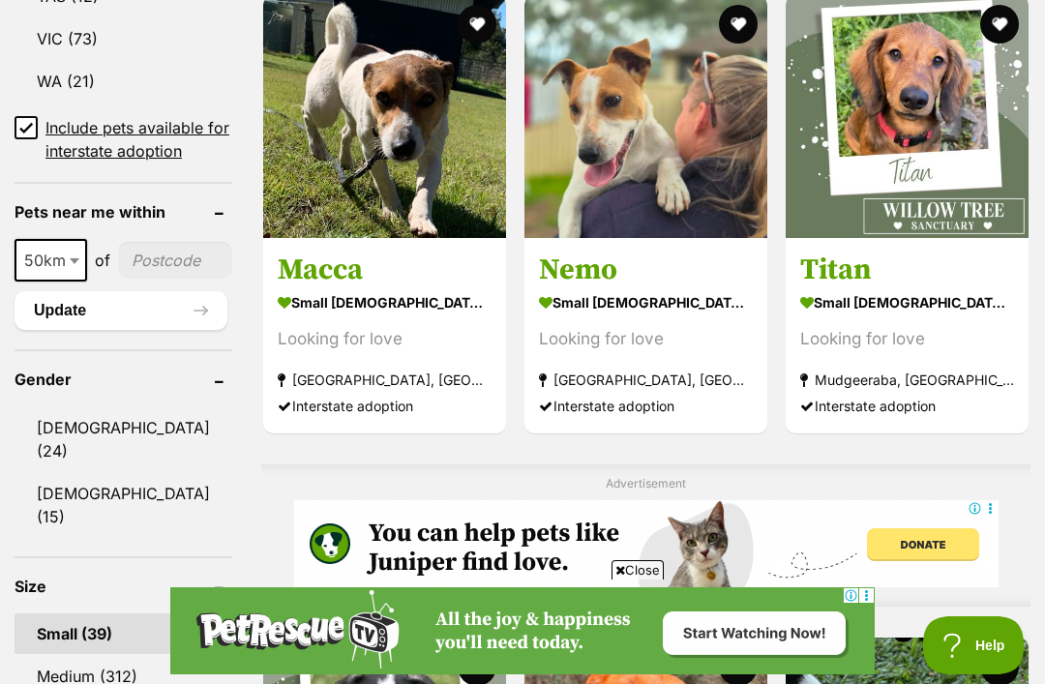
click at [83, 473] on link "[DEMOGRAPHIC_DATA] (15)" at bounding box center [124, 505] width 218 height 64
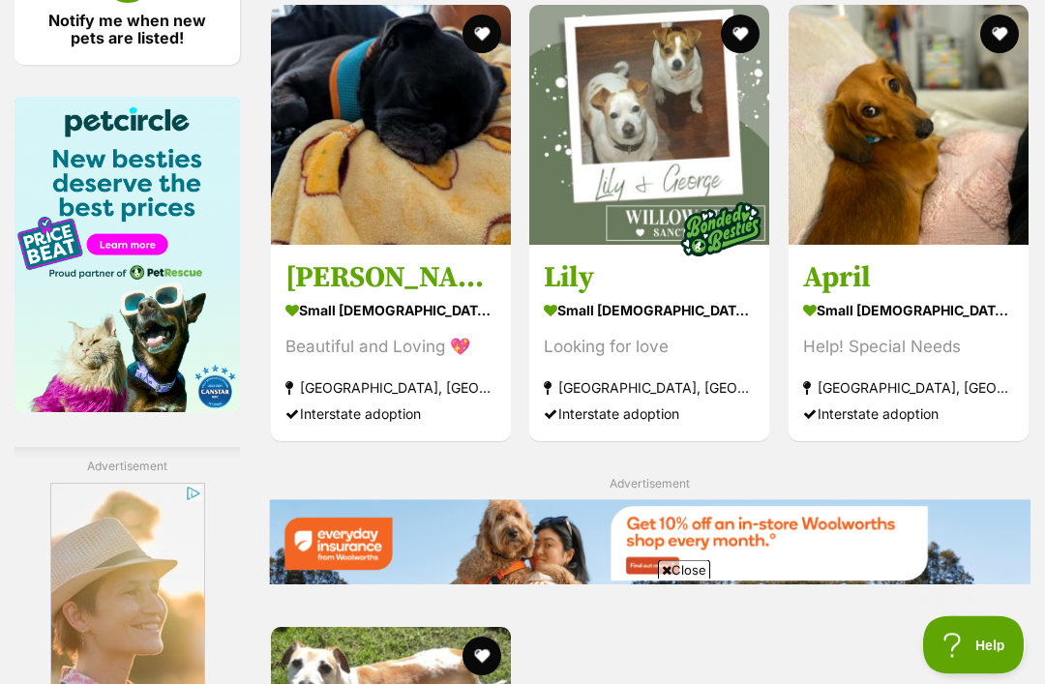
scroll to position [2936, 0]
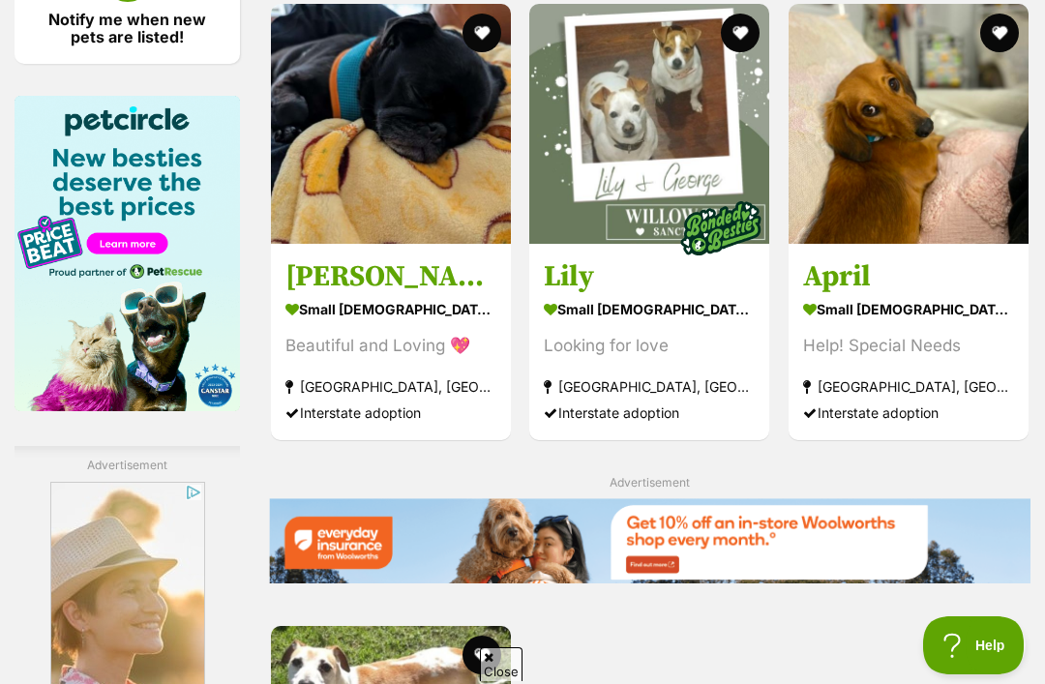
click at [1004, 52] on button "favourite" at bounding box center [999, 33] width 39 height 39
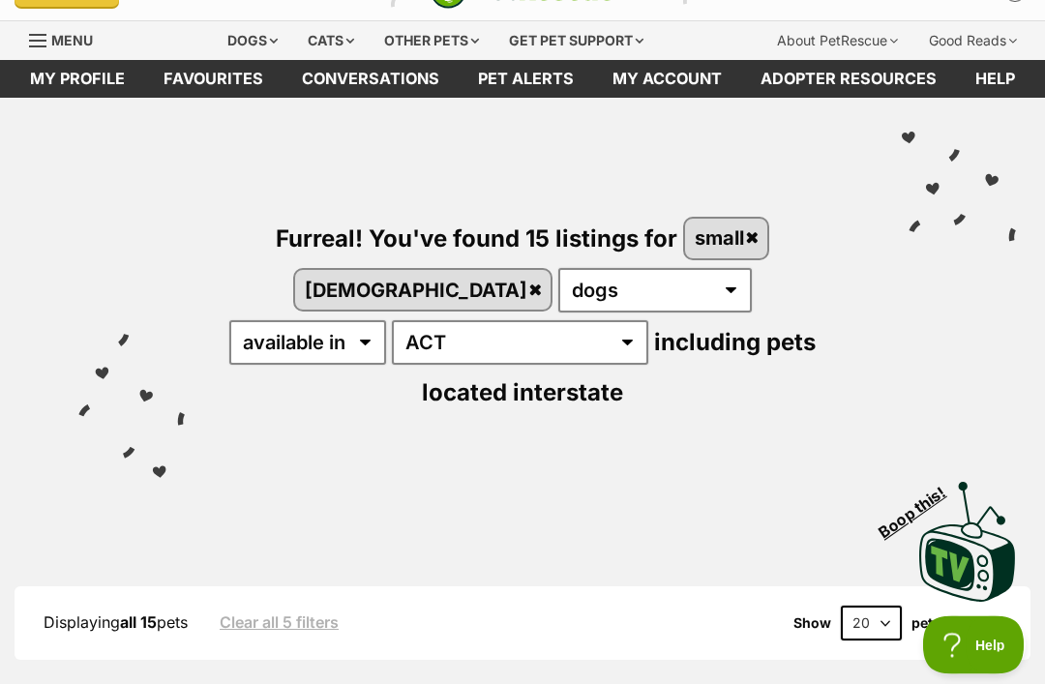
scroll to position [42, 0]
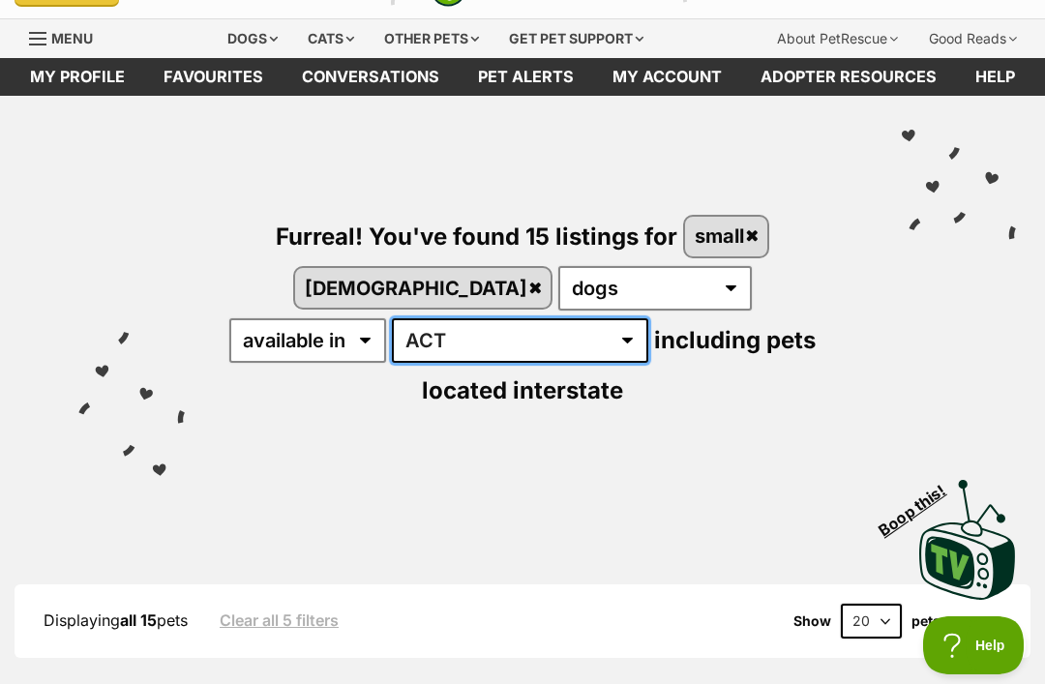
click at [648, 318] on select "Australia ACT NSW NT QLD SA TAS VIC WA" at bounding box center [520, 340] width 256 height 45
select select "[GEOGRAPHIC_DATA]"
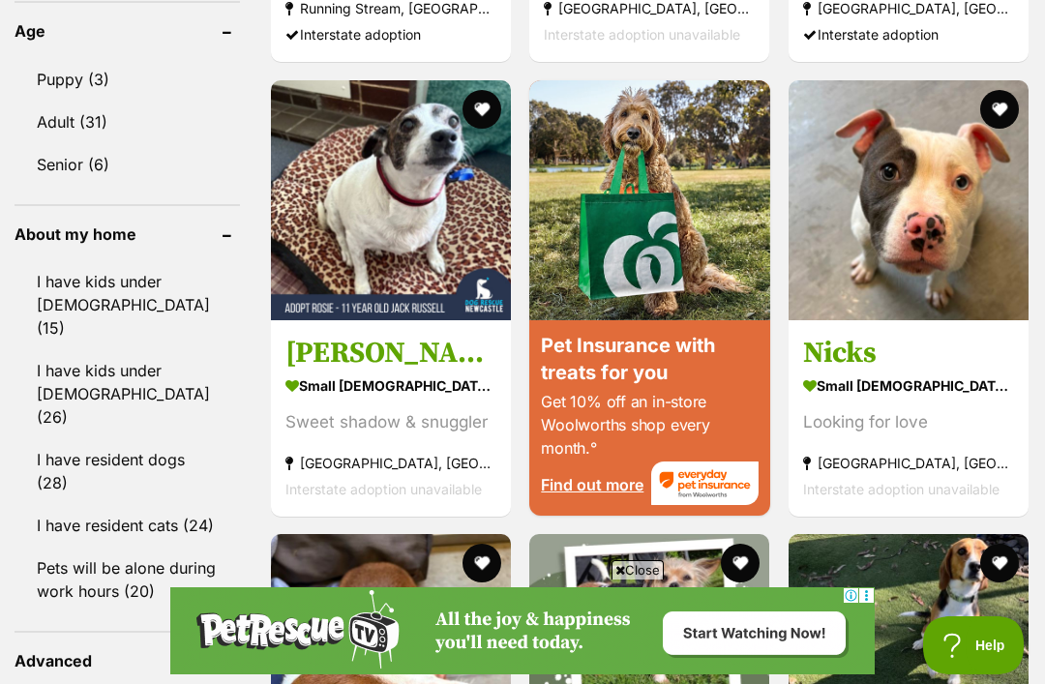
scroll to position [2114, 0]
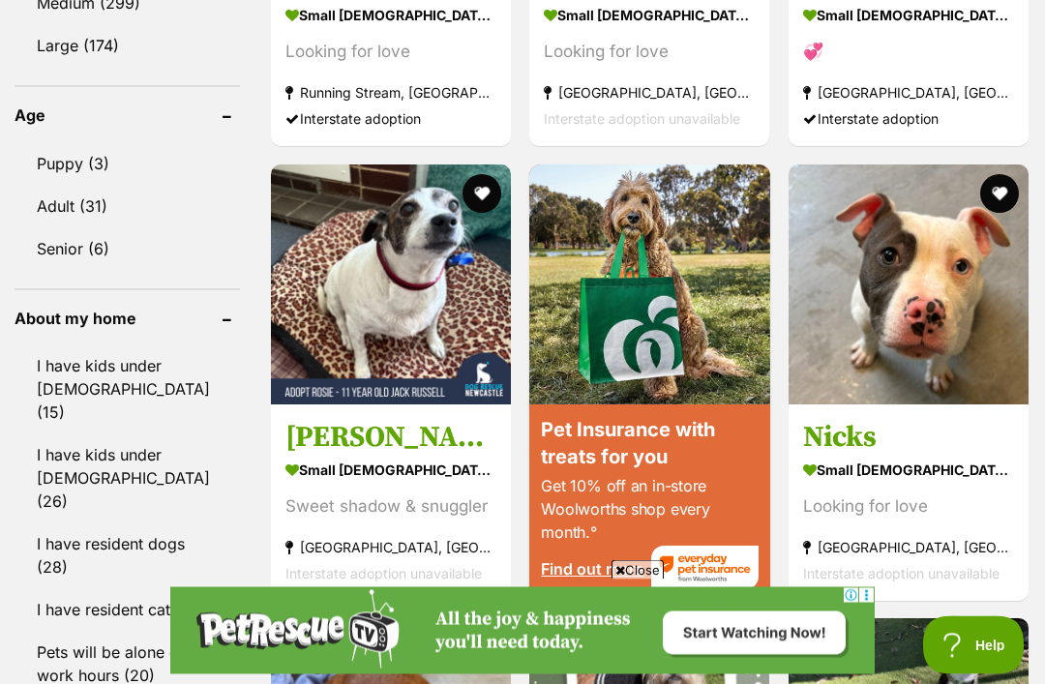
click at [938, 353] on img at bounding box center [908, 285] width 240 height 240
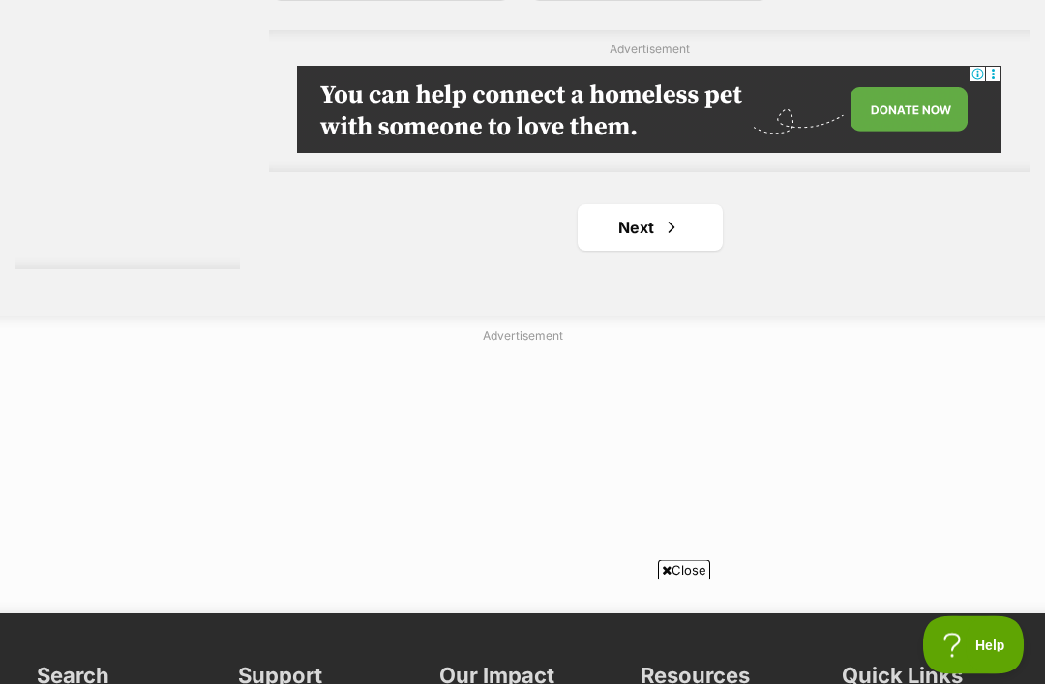
scroll to position [4287, 0]
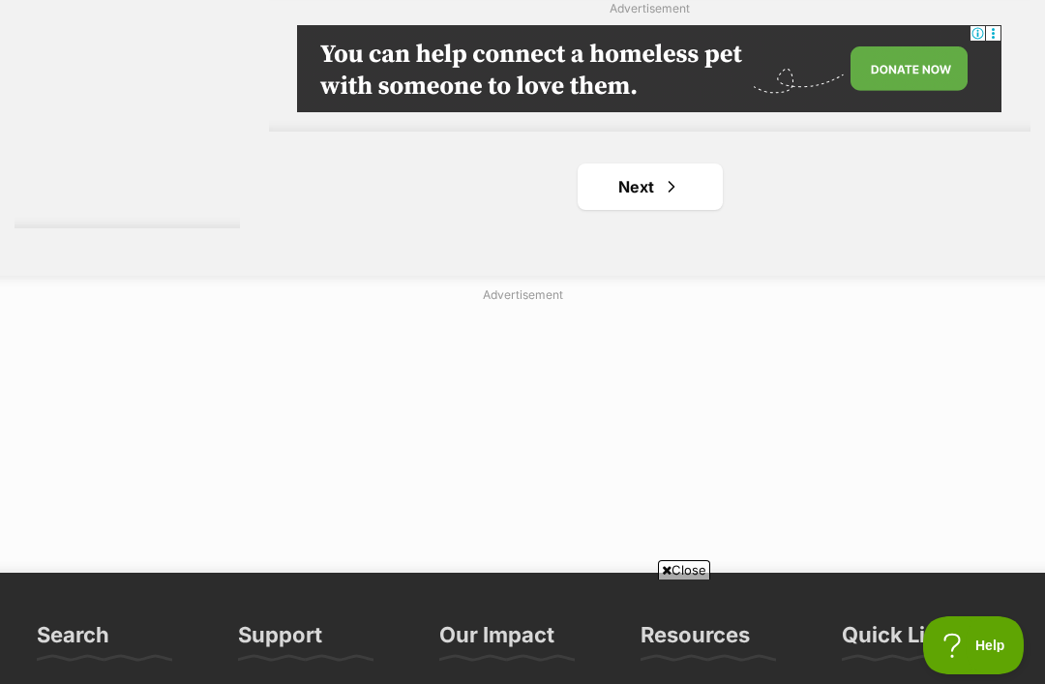
click at [662, 198] on span "Next page" at bounding box center [671, 186] width 19 height 23
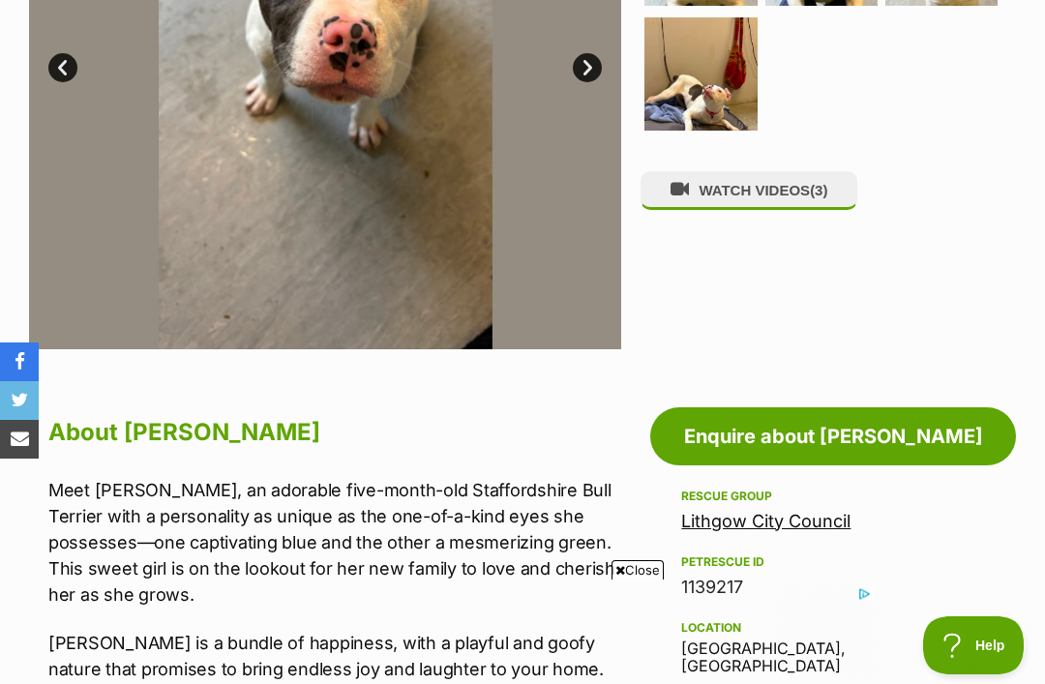
scroll to position [707, 0]
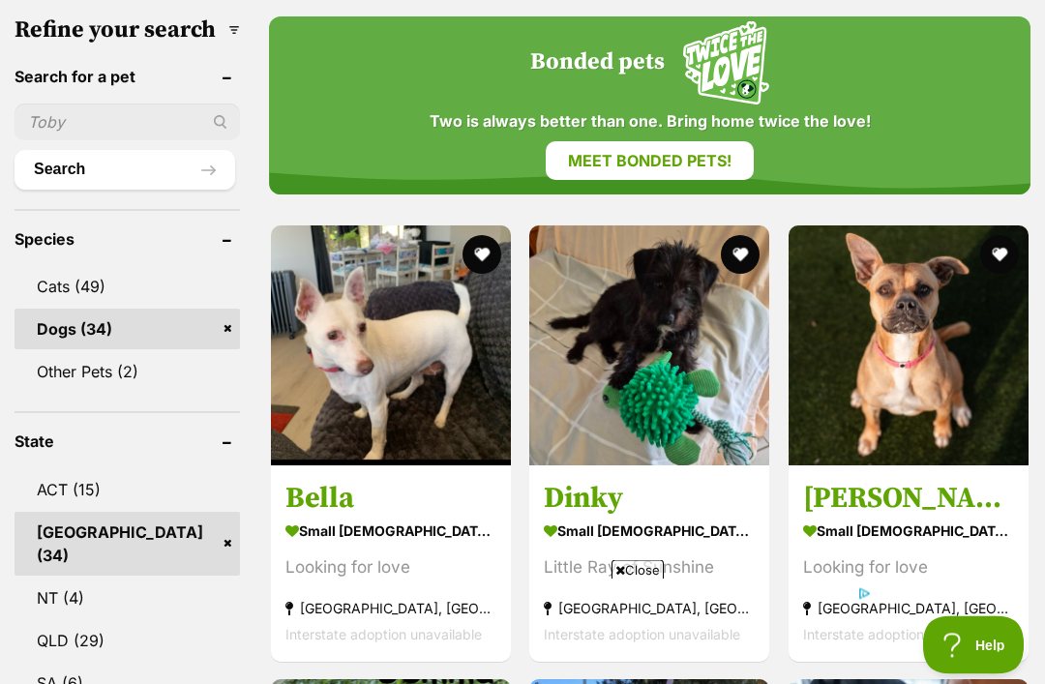
scroll to position [717, 0]
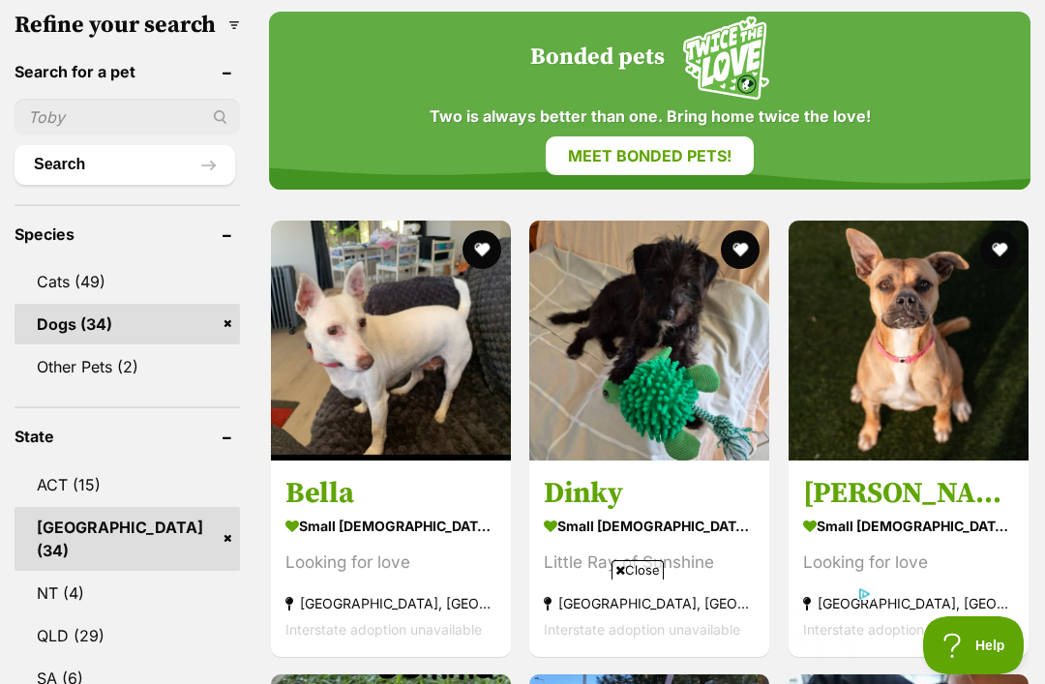
click at [625, 315] on img at bounding box center [649, 341] width 240 height 240
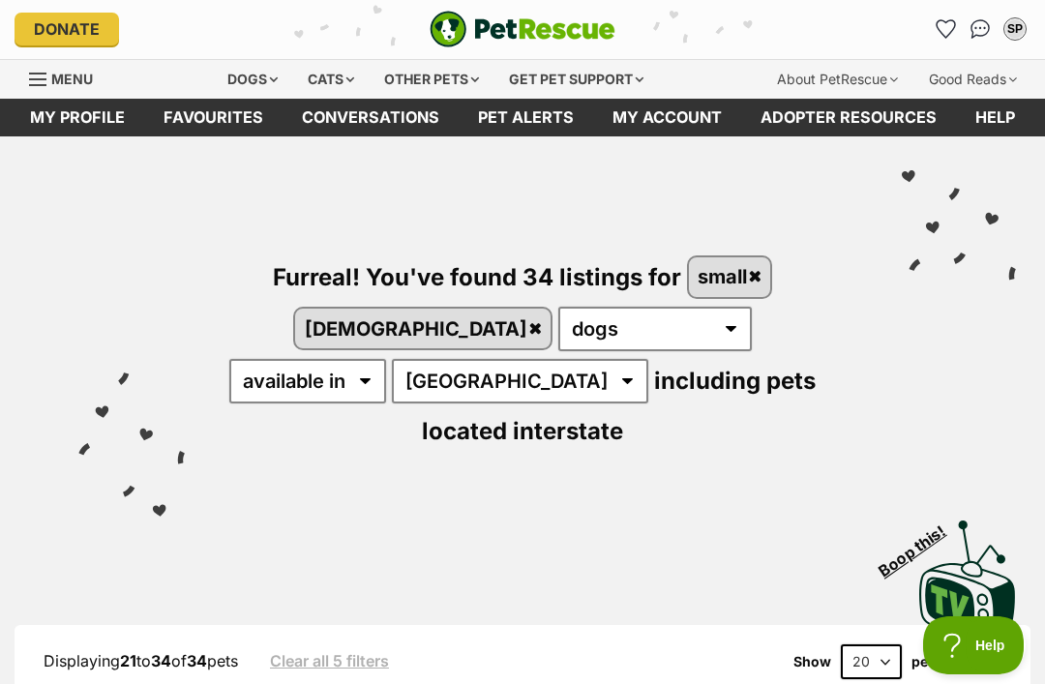
scroll to position [0, 0]
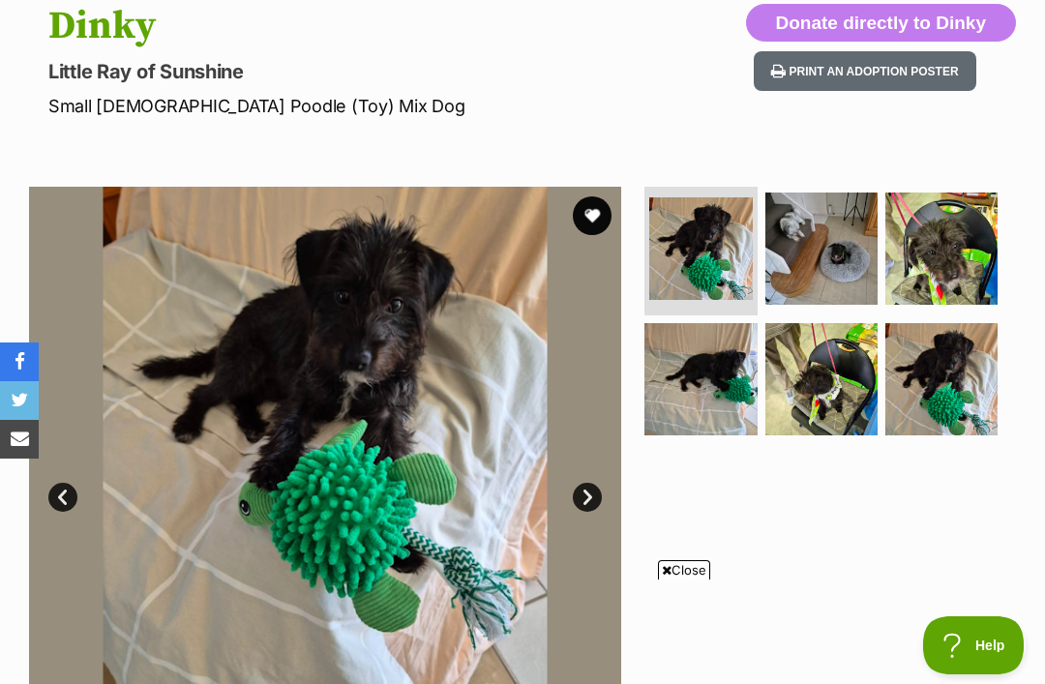
scroll to position [210, 0]
